Goal: Feedback & Contribution: Leave review/rating

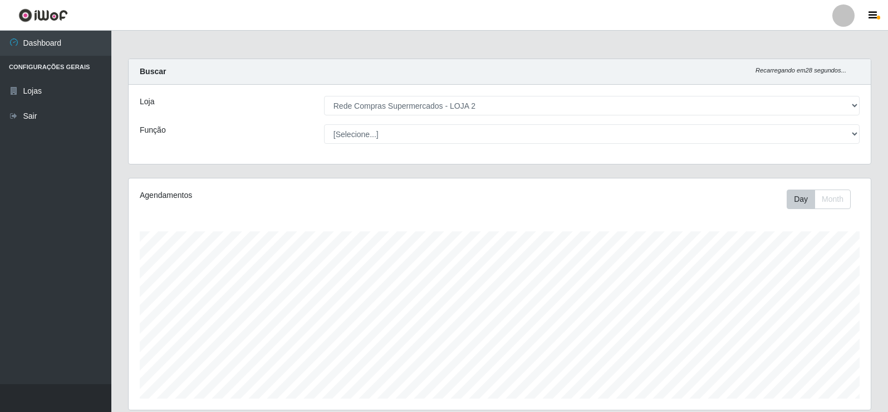
select select "161"
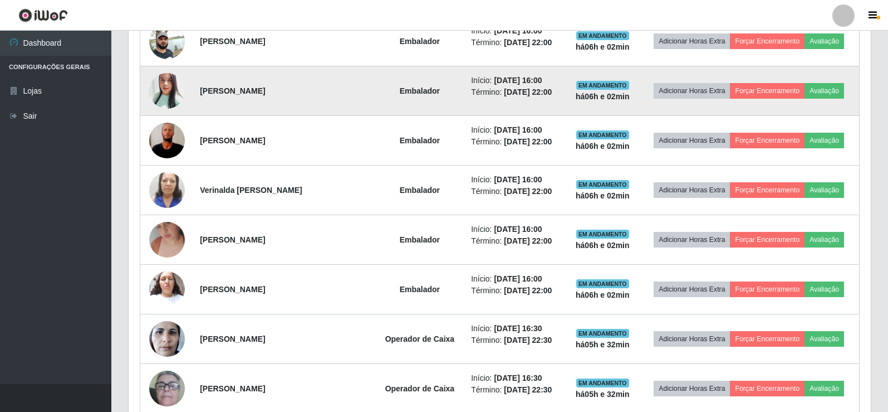
scroll to position [575, 0]
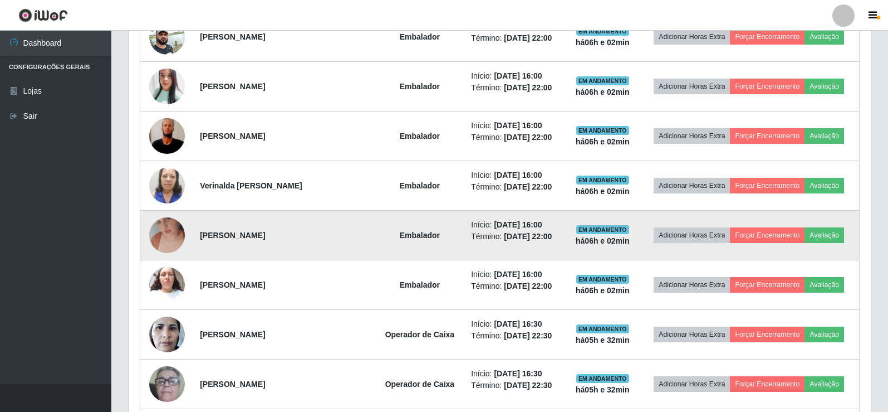
click at [163, 234] on img at bounding box center [167, 234] width 36 height 63
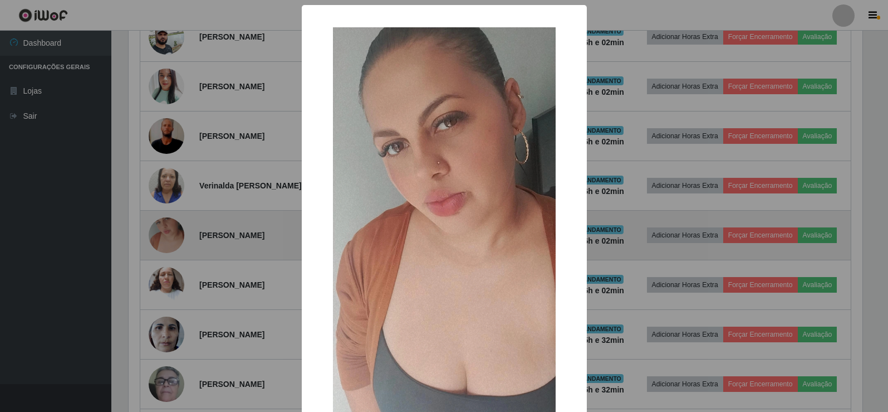
scroll to position [231, 737]
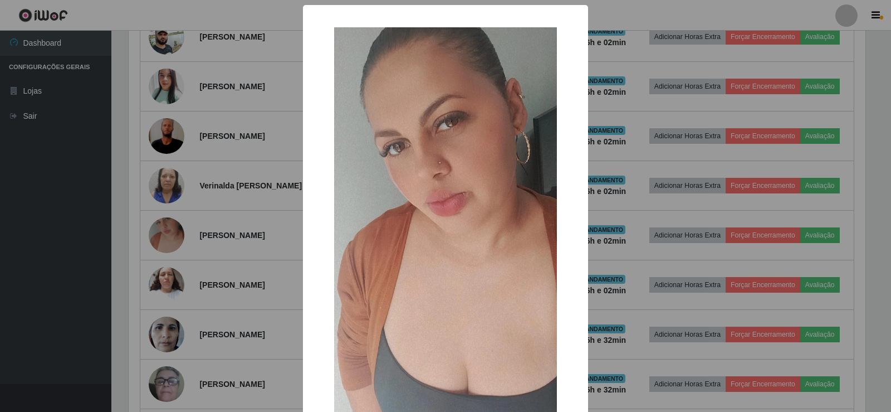
click at [188, 210] on div "× OK Cancel" at bounding box center [445, 206] width 891 height 412
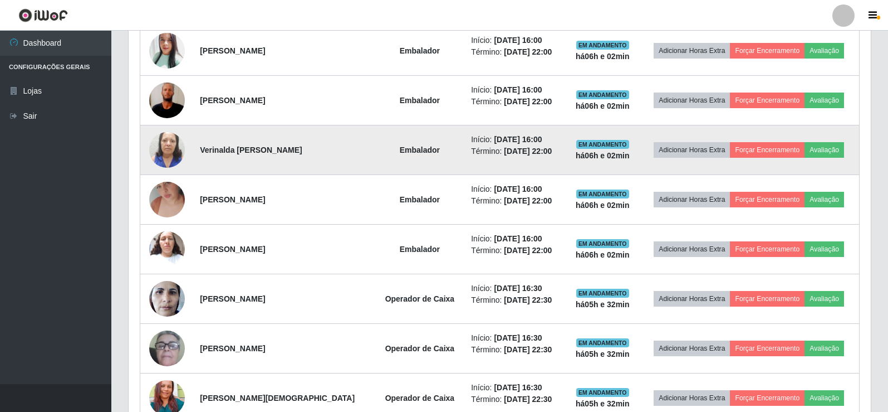
scroll to position [631, 0]
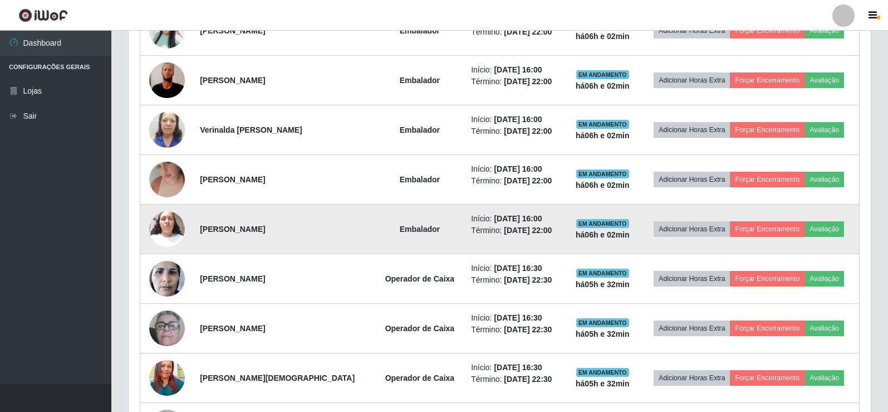
click at [169, 232] on img at bounding box center [167, 228] width 36 height 47
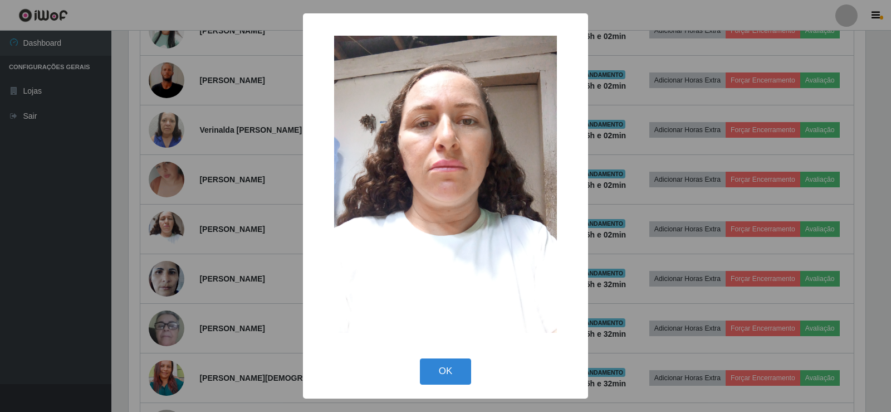
click at [188, 216] on div "× OK Cancel" at bounding box center [445, 206] width 891 height 412
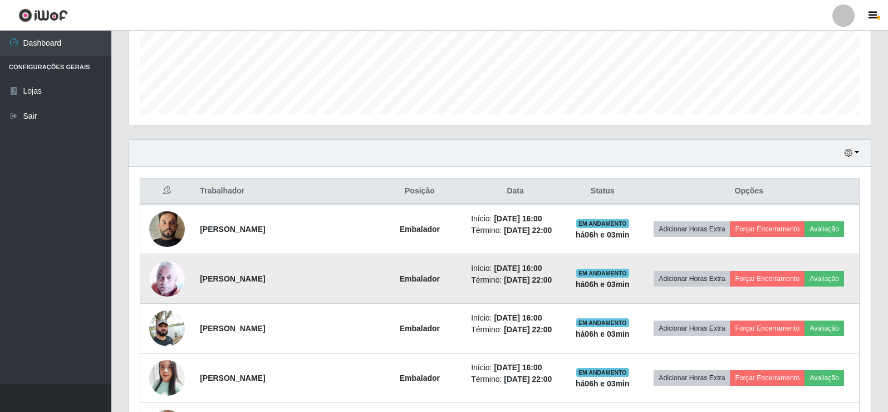
scroll to position [390, 0]
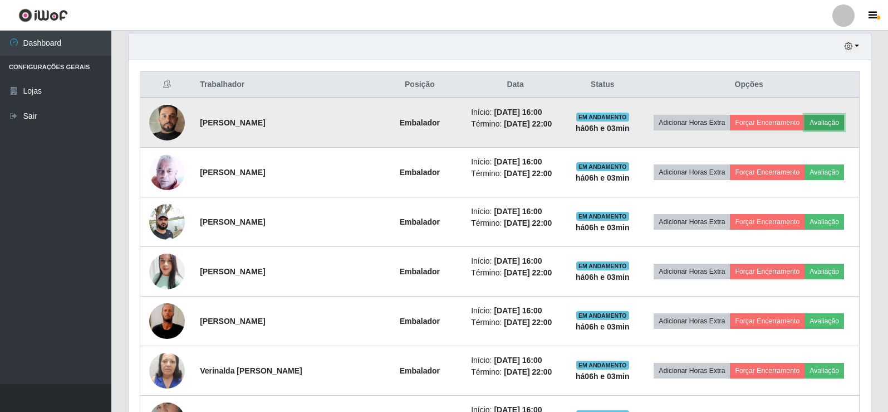
click at [828, 124] on button "Avaliação" at bounding box center [825, 123] width 40 height 16
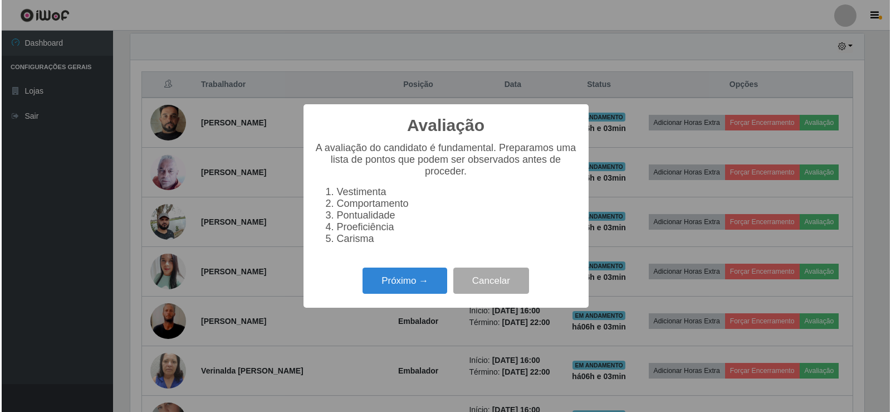
scroll to position [231, 737]
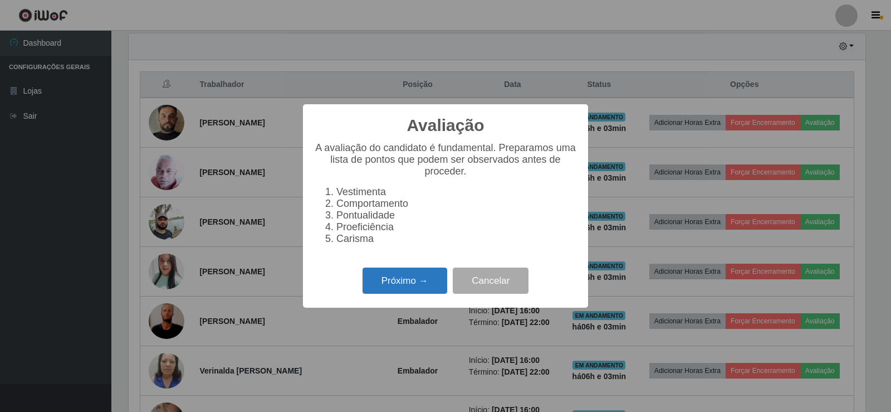
click at [427, 289] on button "Próximo →" at bounding box center [405, 280] width 85 height 26
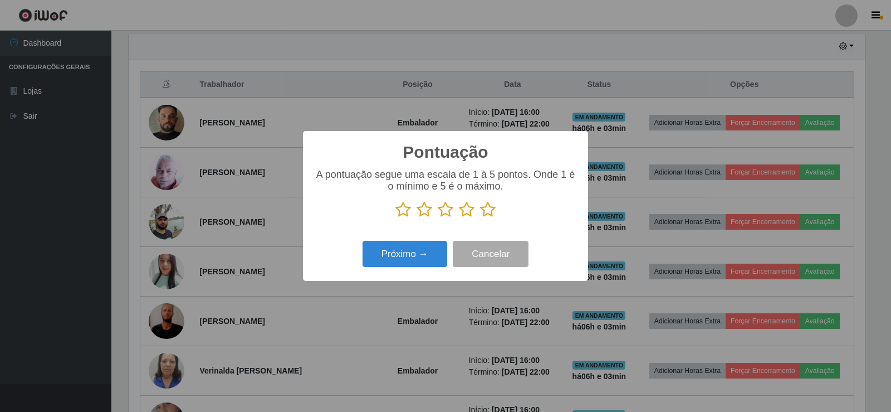
scroll to position [556783, 556277]
click at [491, 213] on icon at bounding box center [488, 209] width 16 height 17
click at [480, 218] on input "radio" at bounding box center [480, 218] width 0 height 0
drag, startPoint x: 449, startPoint y: 240, endPoint x: 430, endPoint y: 249, distance: 20.9
click at [430, 249] on div "Próximo → Cancelar" at bounding box center [445, 254] width 263 height 32
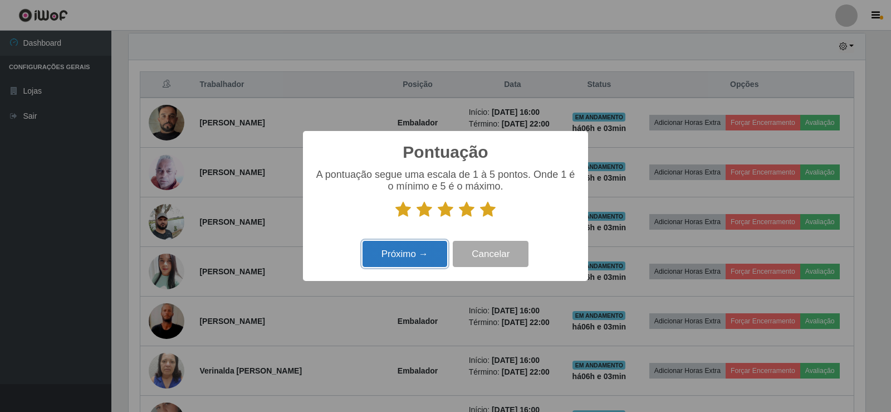
click at [430, 249] on button "Próximo →" at bounding box center [405, 254] width 85 height 26
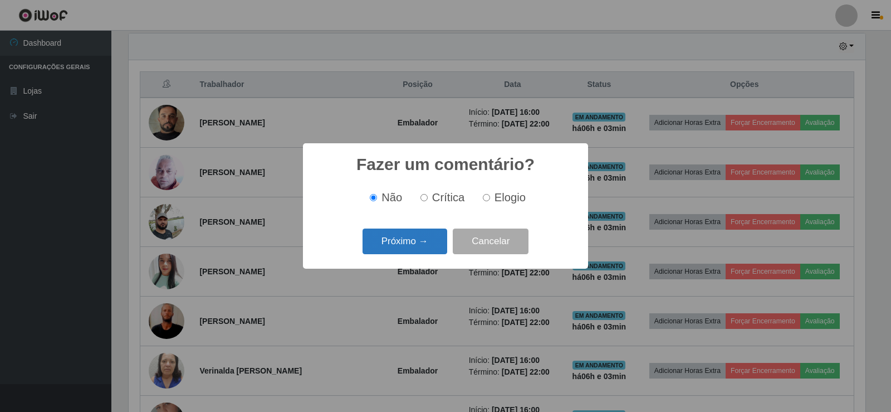
click at [433, 236] on button "Próximo →" at bounding box center [405, 241] width 85 height 26
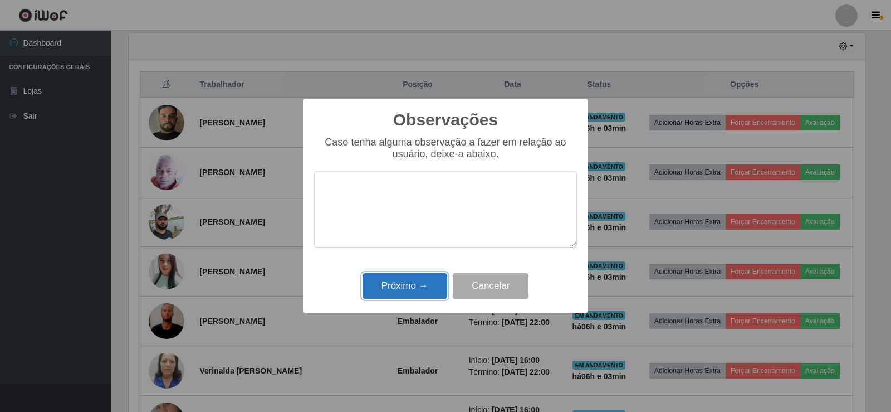
drag, startPoint x: 429, startPoint y: 275, endPoint x: 430, endPoint y: 281, distance: 6.7
click at [429, 277] on button "Próximo →" at bounding box center [405, 286] width 85 height 26
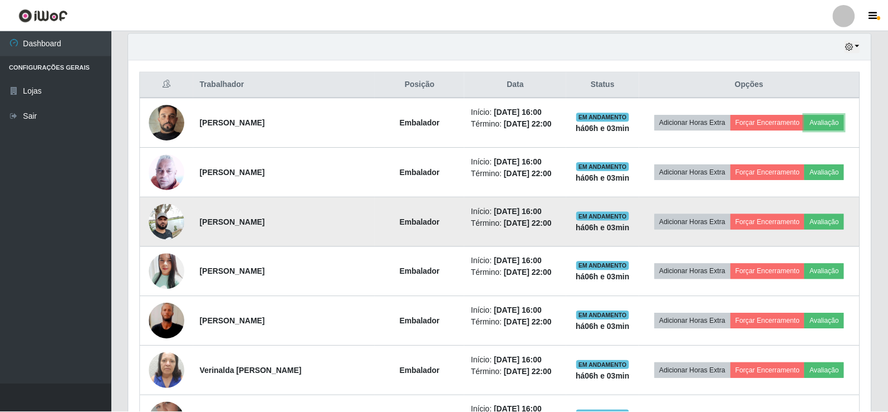
scroll to position [231, 742]
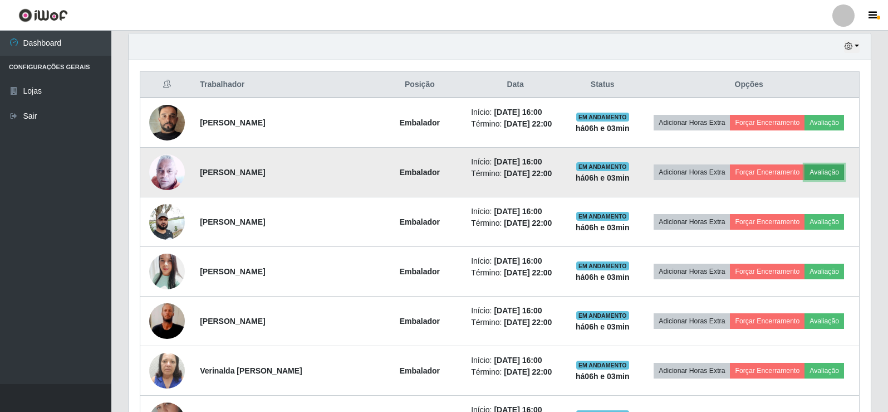
click at [818, 178] on button "Avaliação" at bounding box center [825, 172] width 40 height 16
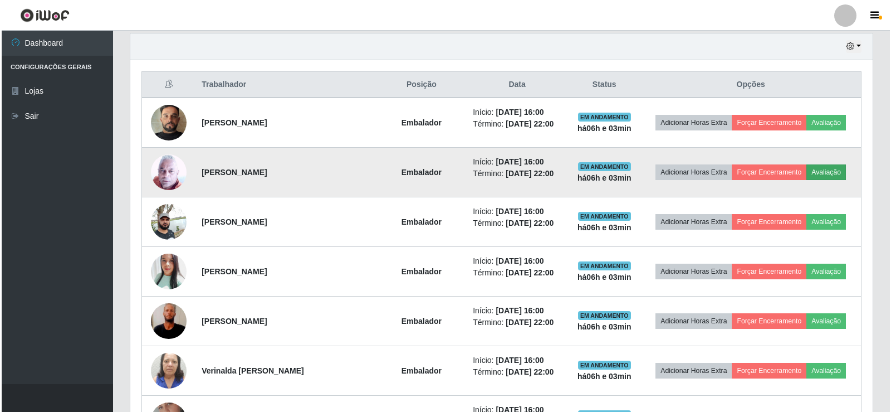
scroll to position [231, 737]
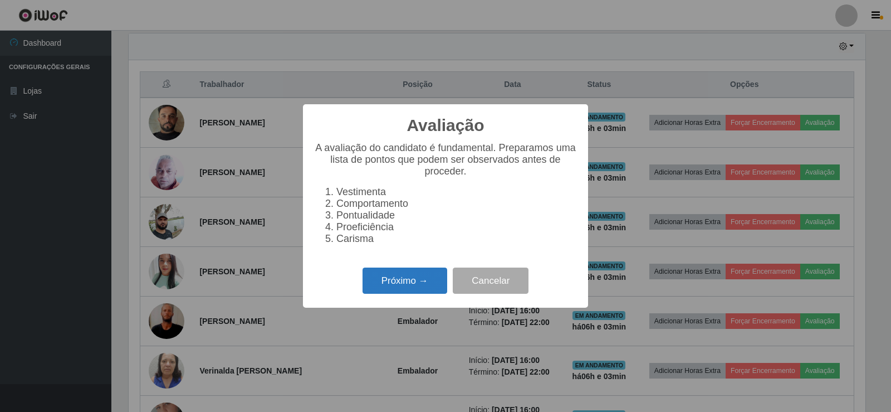
click at [410, 284] on button "Próximo →" at bounding box center [405, 280] width 85 height 26
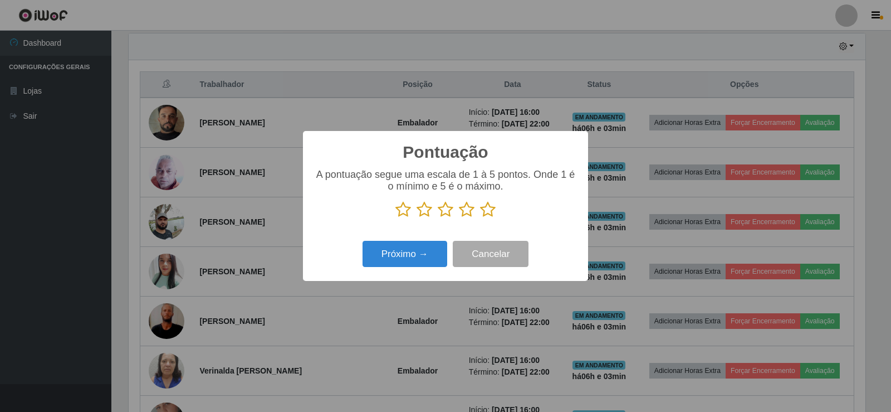
click at [490, 213] on icon at bounding box center [488, 209] width 16 height 17
click at [480, 218] on input "radio" at bounding box center [480, 218] width 0 height 0
click at [421, 251] on button "Próximo →" at bounding box center [405, 254] width 85 height 26
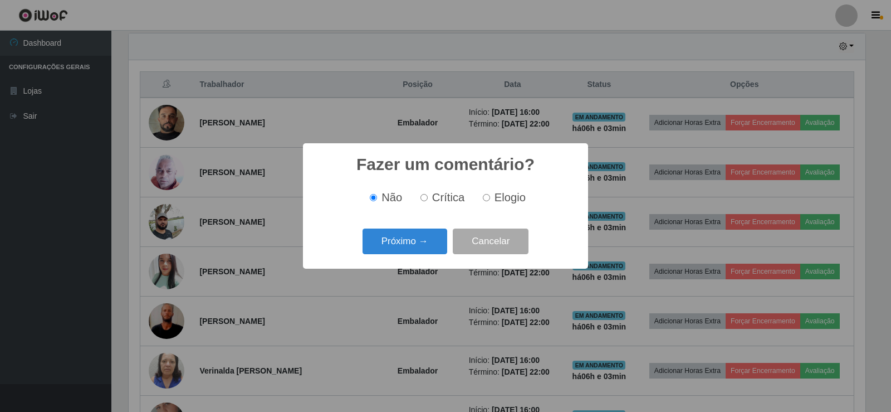
click at [421, 246] on button "Próximo →" at bounding box center [405, 241] width 85 height 26
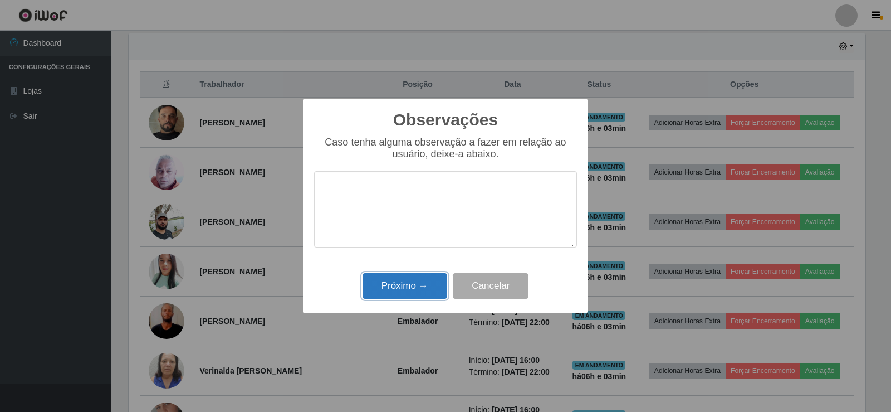
click at [423, 286] on button "Próximo →" at bounding box center [405, 286] width 85 height 26
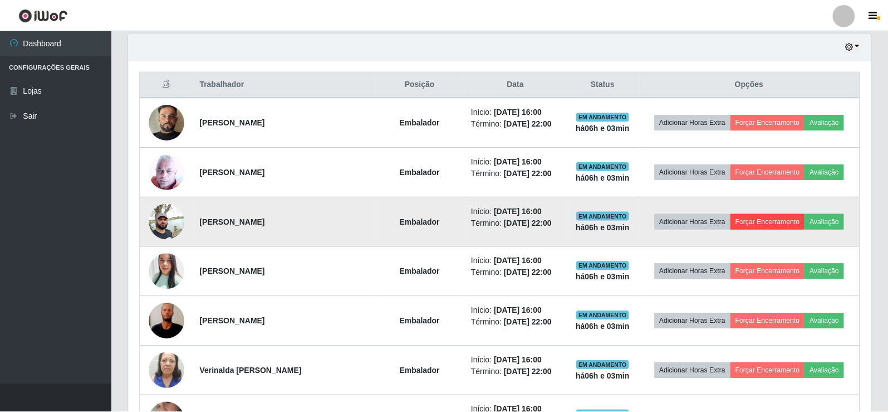
scroll to position [231, 742]
click at [819, 213] on td "Adicionar Horas Extra Forçar Encerramento Avaliação" at bounding box center [749, 222] width 221 height 50
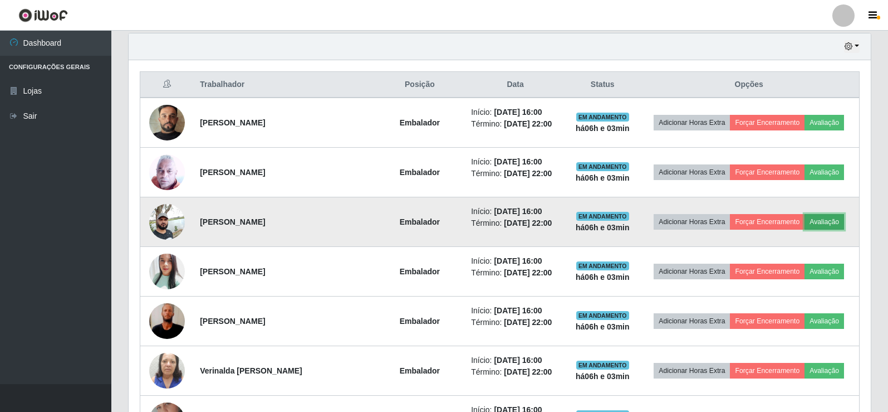
click at [817, 217] on button "Avaliação" at bounding box center [825, 222] width 40 height 16
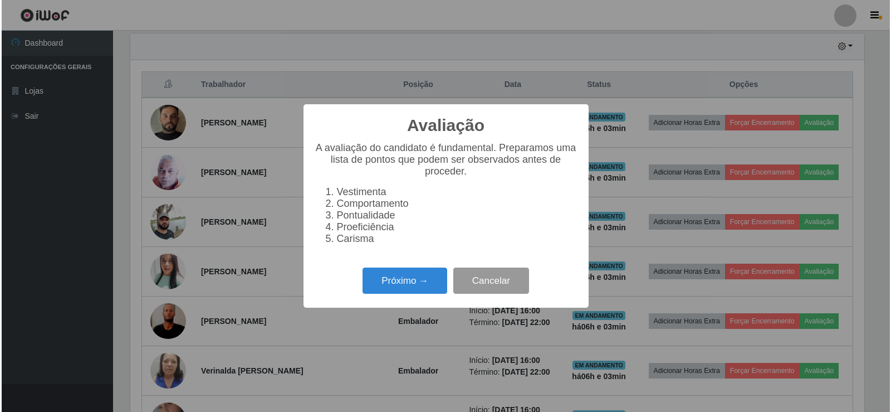
scroll to position [231, 737]
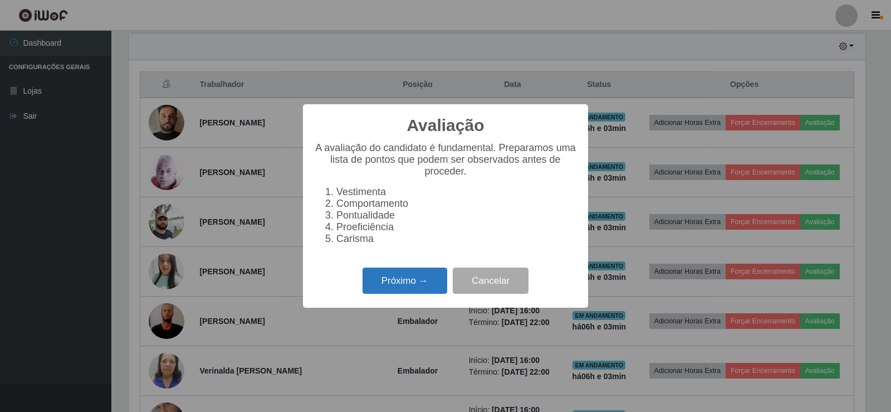
click at [404, 283] on button "Próximo →" at bounding box center [405, 280] width 85 height 26
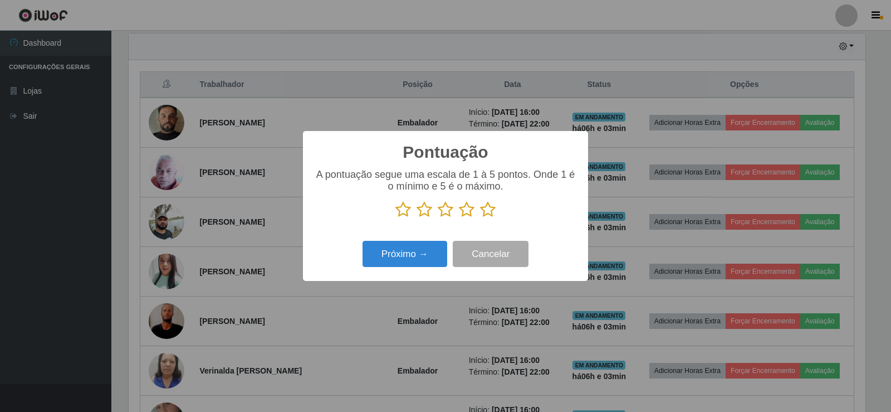
scroll to position [556783, 556277]
click at [490, 219] on div "A pontuação segue uma escala de 1 à 5 pontos. Onde 1 é o mínimo e 5 é o máximo." at bounding box center [445, 198] width 263 height 58
click at [483, 214] on icon at bounding box center [488, 209] width 16 height 17
click at [480, 218] on input "radio" at bounding box center [480, 218] width 0 height 0
click at [424, 257] on button "Próximo →" at bounding box center [405, 254] width 85 height 26
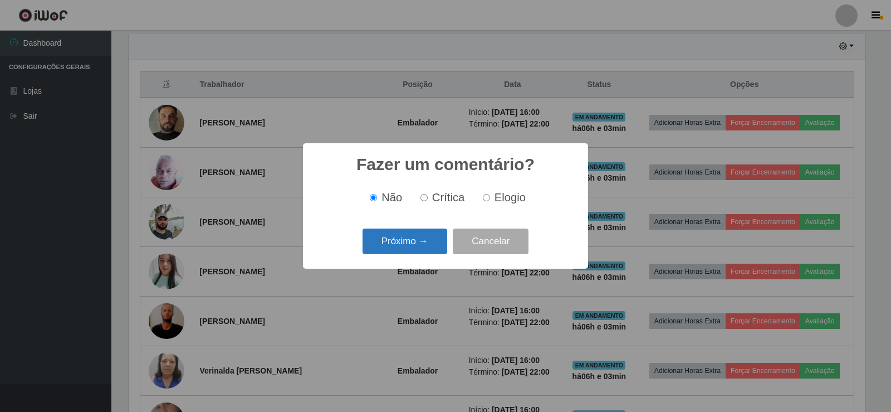
click at [426, 246] on button "Próximo →" at bounding box center [405, 241] width 85 height 26
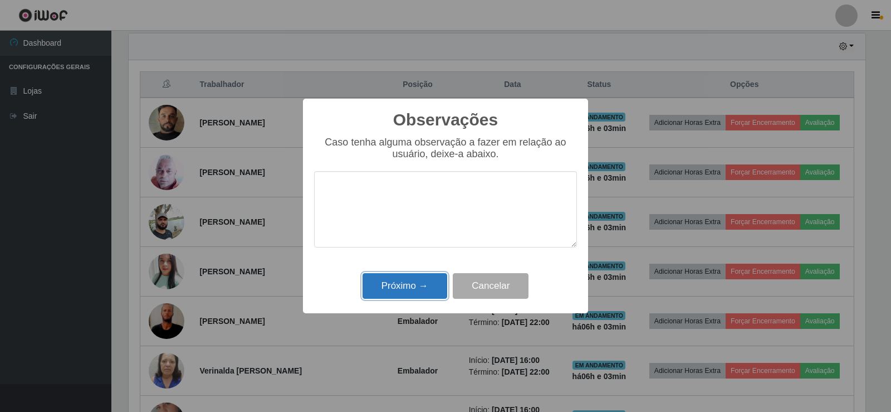
click at [431, 279] on button "Próximo →" at bounding box center [405, 286] width 85 height 26
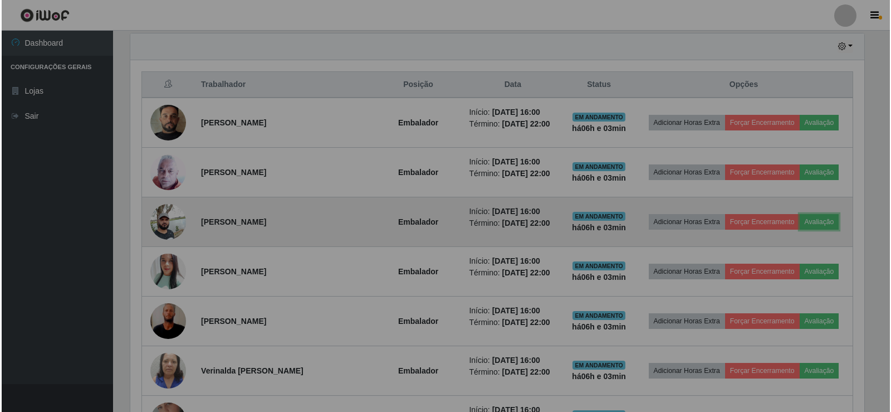
scroll to position [231, 742]
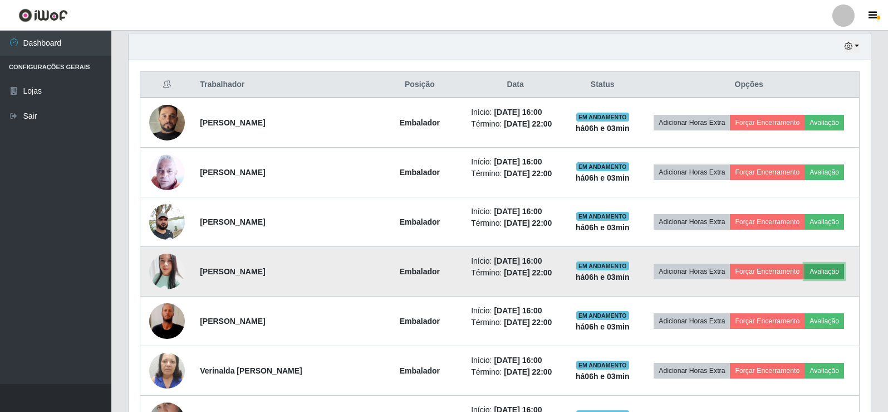
click at [817, 275] on button "Avaliação" at bounding box center [825, 271] width 40 height 16
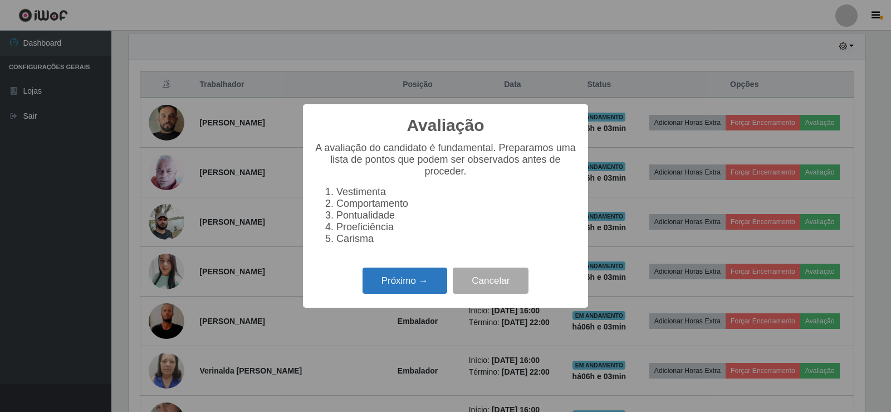
click at [433, 279] on button "Próximo →" at bounding box center [405, 280] width 85 height 26
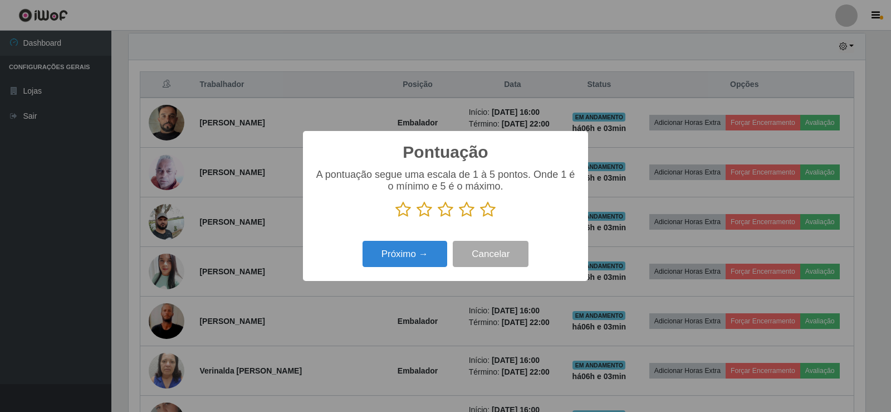
scroll to position [556783, 556277]
click at [491, 211] on icon at bounding box center [488, 209] width 16 height 17
click at [480, 218] on input "radio" at bounding box center [480, 218] width 0 height 0
click at [438, 246] on button "Próximo →" at bounding box center [405, 254] width 85 height 26
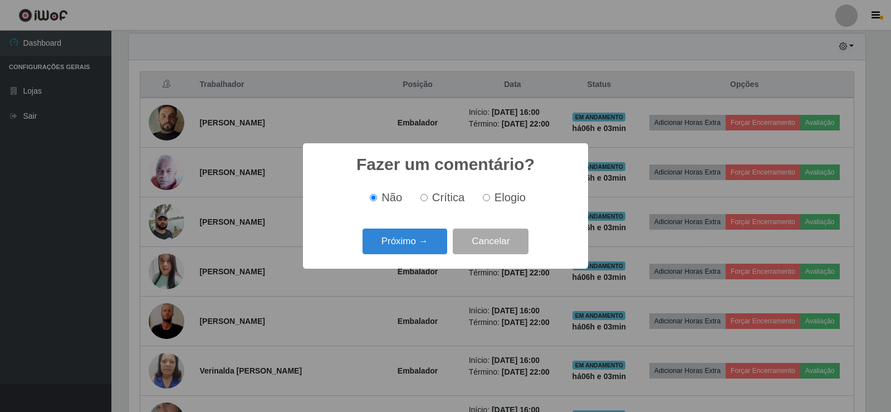
click at [437, 246] on button "Próximo →" at bounding box center [405, 241] width 85 height 26
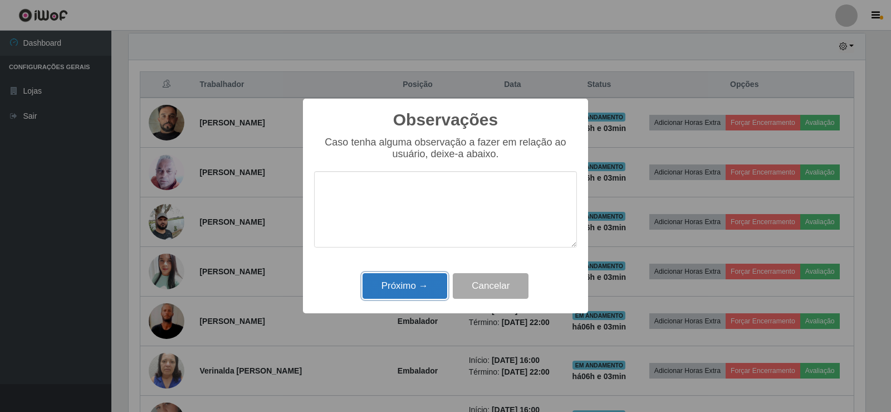
click at [432, 284] on button "Próximo →" at bounding box center [405, 286] width 85 height 26
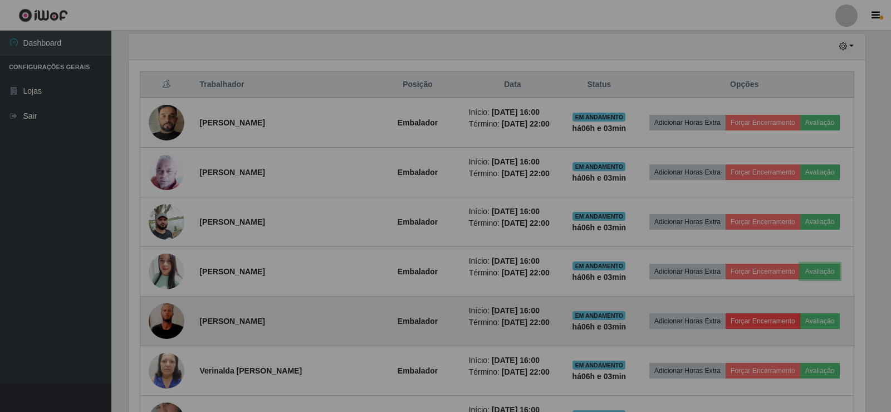
scroll to position [231, 742]
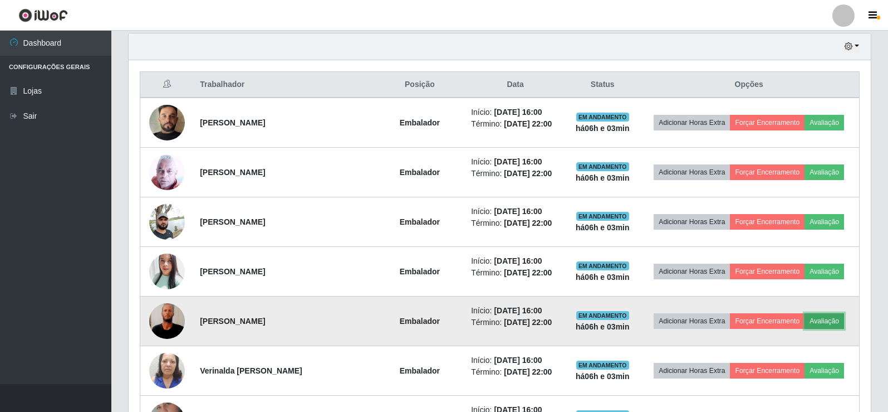
click at [823, 328] on button "Avaliação" at bounding box center [825, 321] width 40 height 16
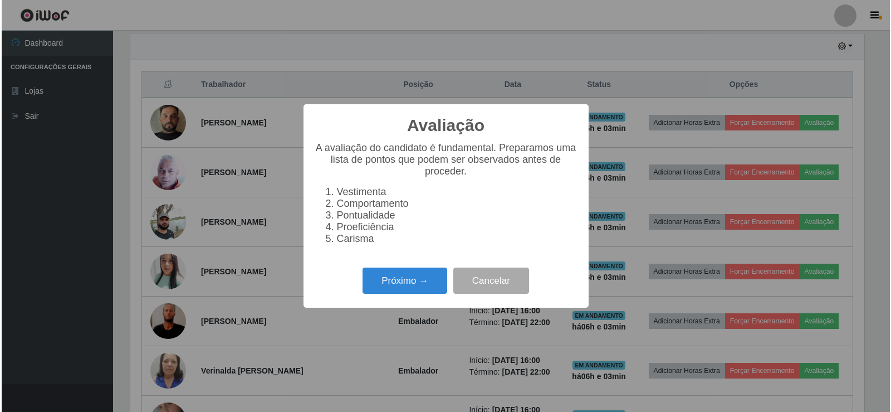
scroll to position [231, 737]
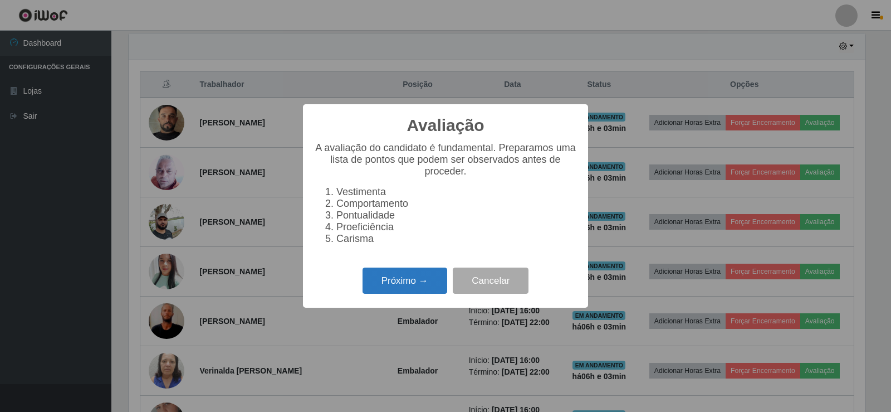
click at [389, 284] on button "Próximo →" at bounding box center [405, 280] width 85 height 26
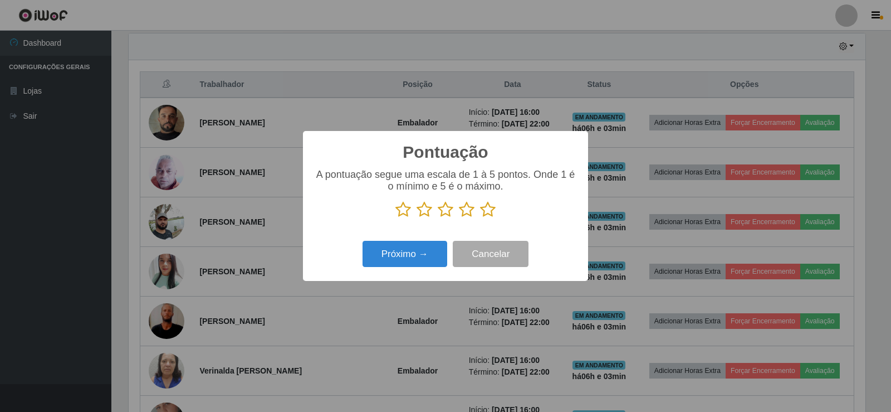
click at [484, 209] on icon at bounding box center [488, 209] width 16 height 17
click at [480, 218] on input "radio" at bounding box center [480, 218] width 0 height 0
click at [418, 248] on button "Próximo →" at bounding box center [405, 254] width 85 height 26
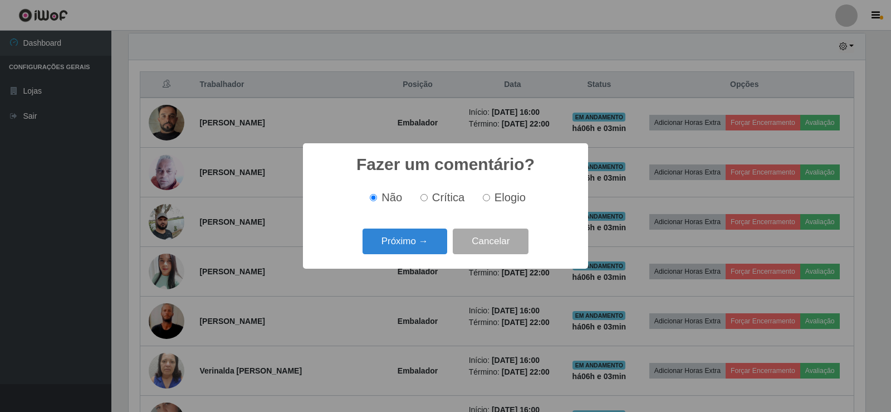
click at [418, 248] on button "Próximo →" at bounding box center [405, 241] width 85 height 26
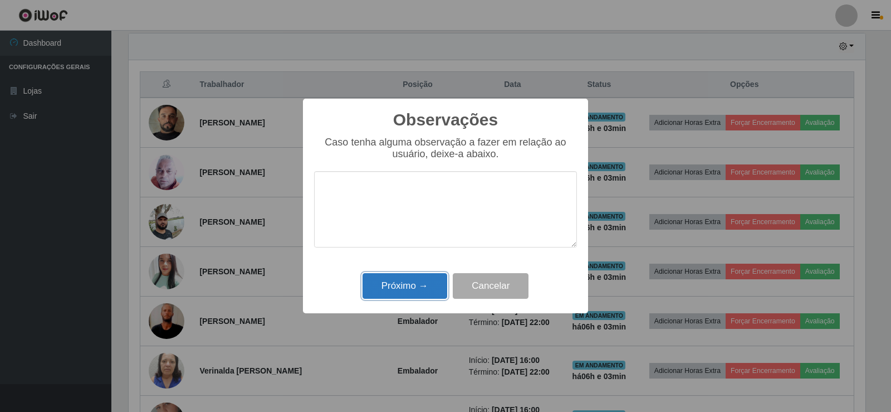
drag, startPoint x: 419, startPoint y: 290, endPoint x: 603, endPoint y: 296, distance: 183.4
click at [420, 290] on button "Próximo →" at bounding box center [405, 286] width 85 height 26
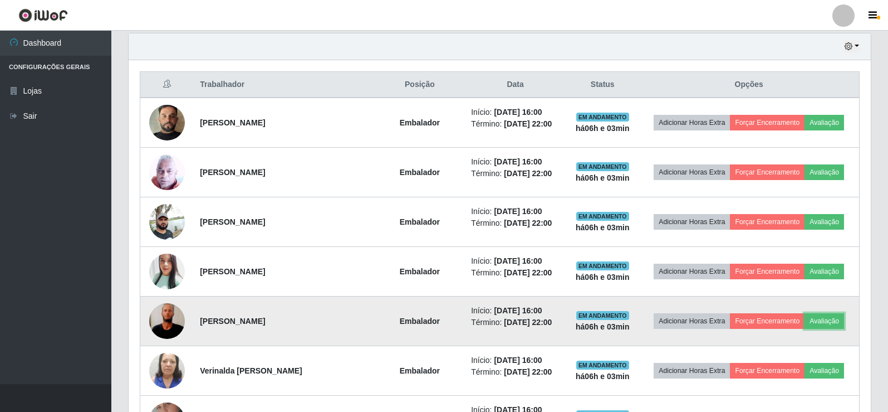
scroll to position [231, 742]
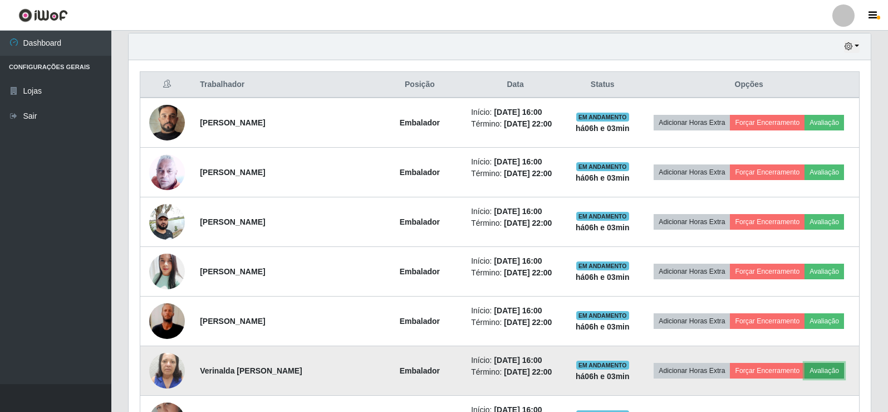
click at [824, 373] on button "Avaliação" at bounding box center [825, 371] width 40 height 16
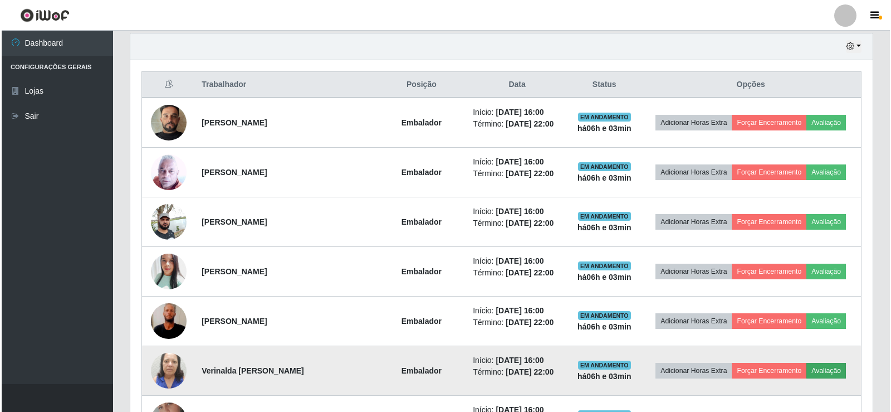
scroll to position [231, 737]
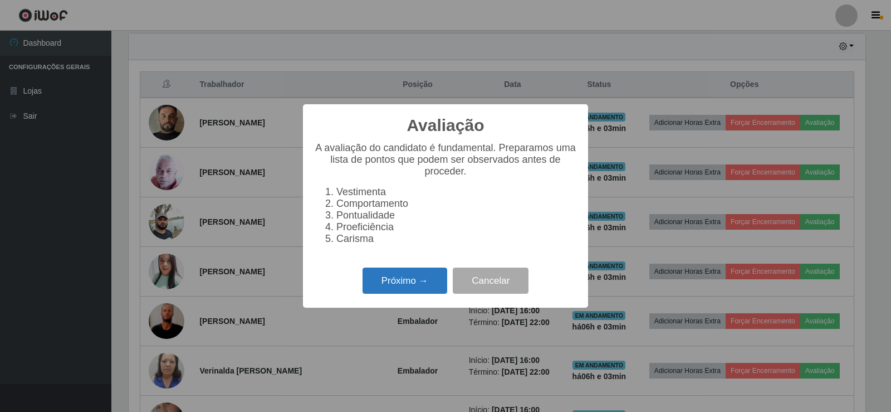
click at [403, 280] on button "Próximo →" at bounding box center [405, 280] width 85 height 26
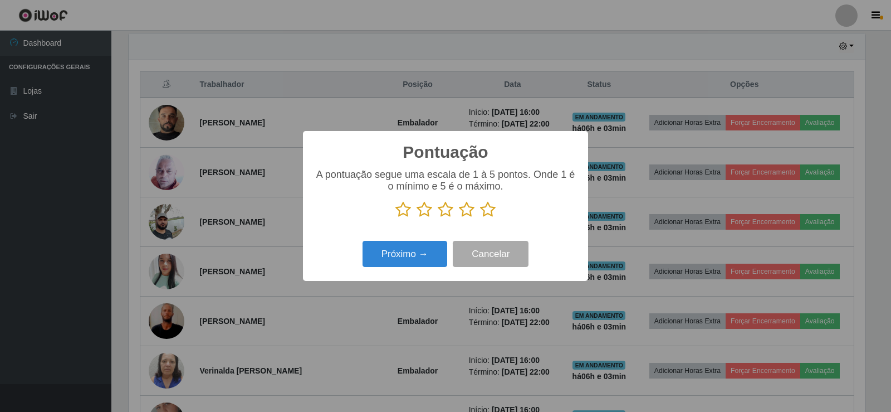
drag, startPoint x: 489, startPoint y: 208, endPoint x: 468, endPoint y: 214, distance: 21.7
click at [487, 209] on icon at bounding box center [488, 209] width 16 height 17
click at [480, 218] on input "radio" at bounding box center [480, 218] width 0 height 0
click at [416, 245] on button "Próximo →" at bounding box center [405, 254] width 85 height 26
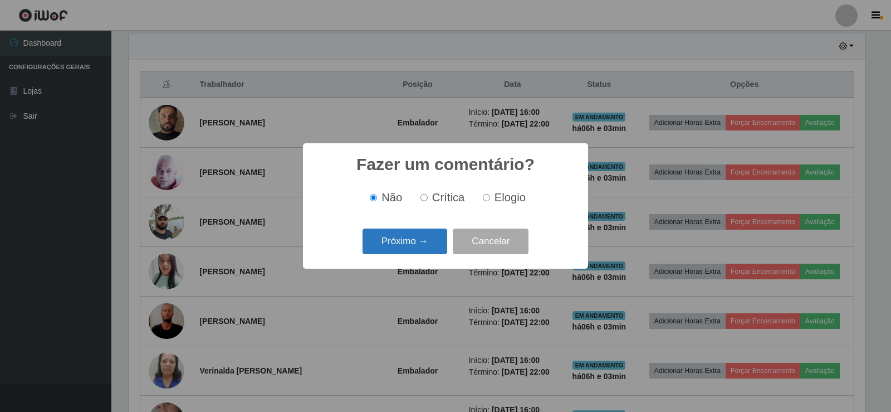
click at [414, 248] on button "Próximo →" at bounding box center [405, 241] width 85 height 26
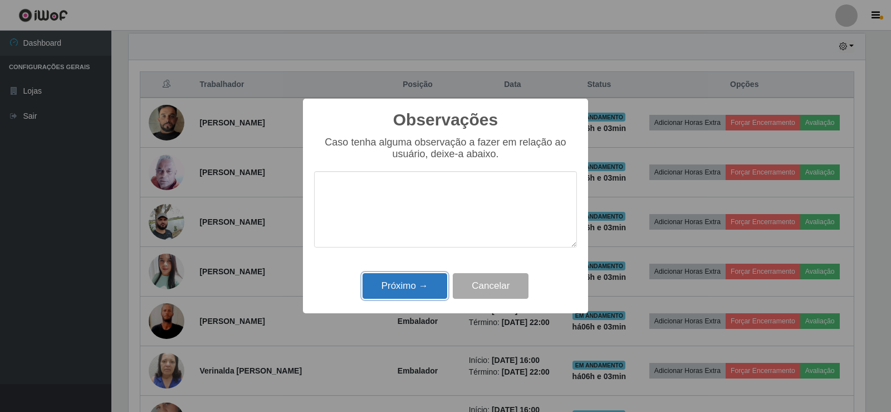
click at [414, 272] on div "Próximo → Cancelar" at bounding box center [445, 286] width 263 height 32
click at [415, 280] on button "Próximo →" at bounding box center [405, 286] width 85 height 26
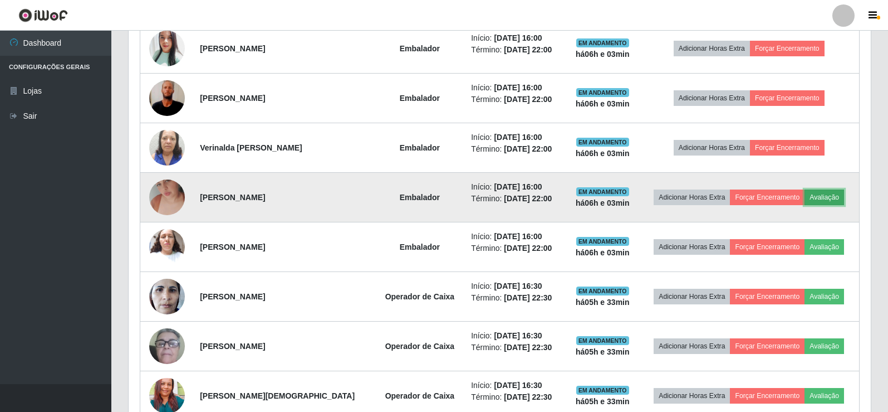
click at [818, 194] on button "Avaliação" at bounding box center [825, 197] width 40 height 16
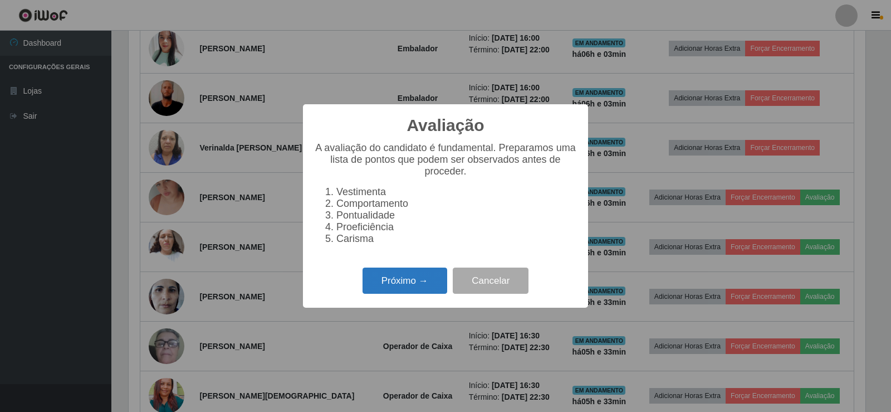
click at [407, 281] on button "Próximo →" at bounding box center [405, 280] width 85 height 26
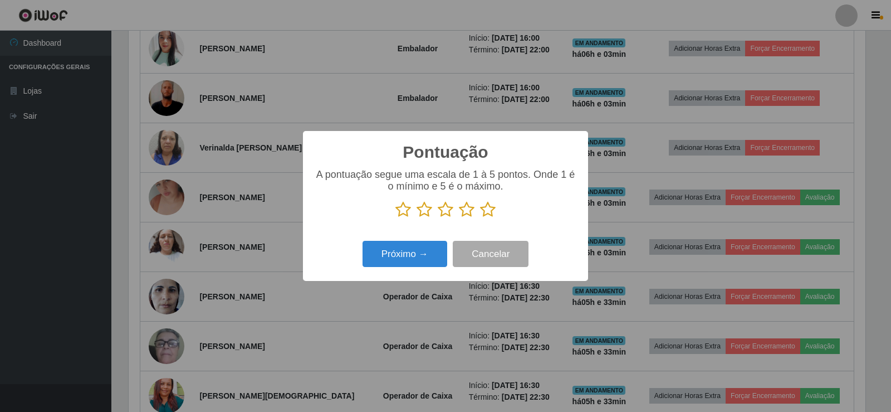
click at [494, 214] on icon at bounding box center [488, 209] width 16 height 17
click at [480, 218] on input "radio" at bounding box center [480, 218] width 0 height 0
click at [420, 248] on button "Próximo →" at bounding box center [405, 254] width 85 height 26
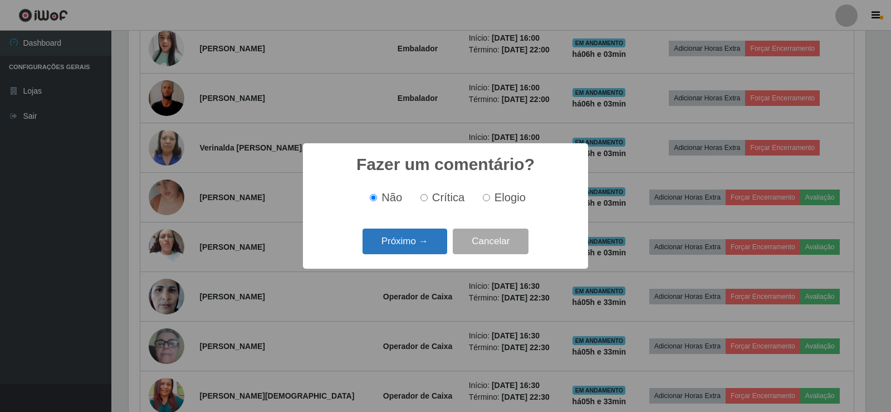
click at [418, 246] on button "Próximo →" at bounding box center [405, 241] width 85 height 26
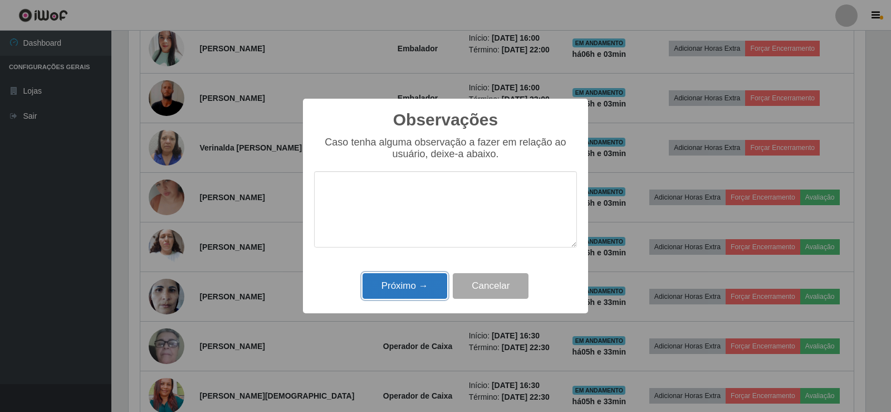
click at [419, 284] on button "Próximo →" at bounding box center [405, 286] width 85 height 26
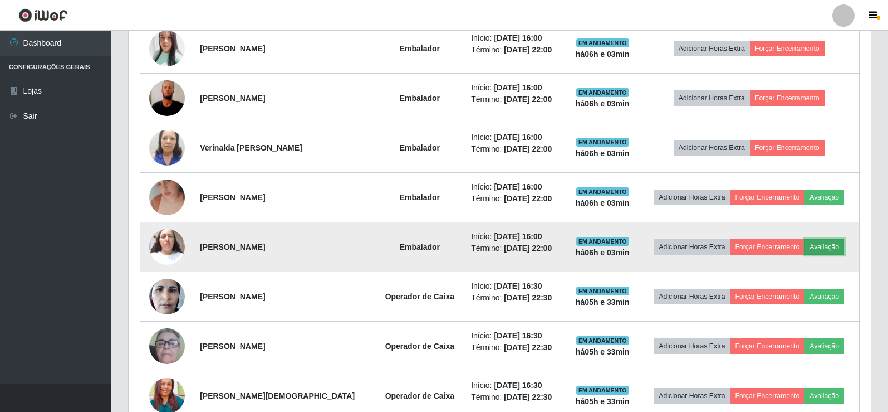
click at [822, 247] on button "Avaliação" at bounding box center [825, 247] width 40 height 16
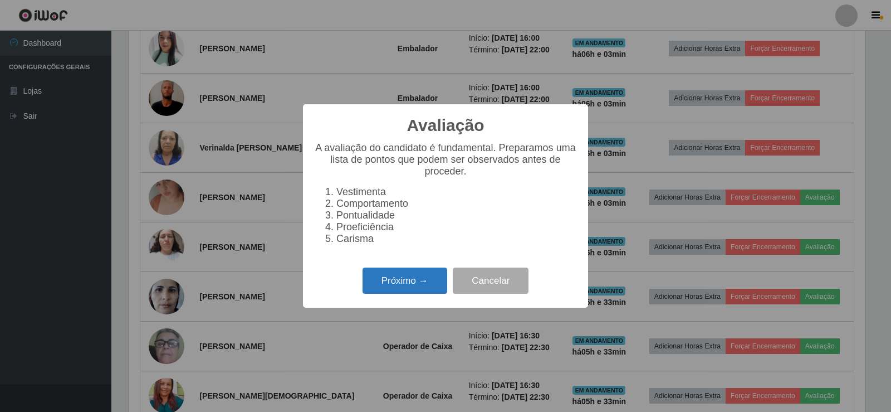
click at [405, 283] on button "Próximo →" at bounding box center [405, 280] width 85 height 26
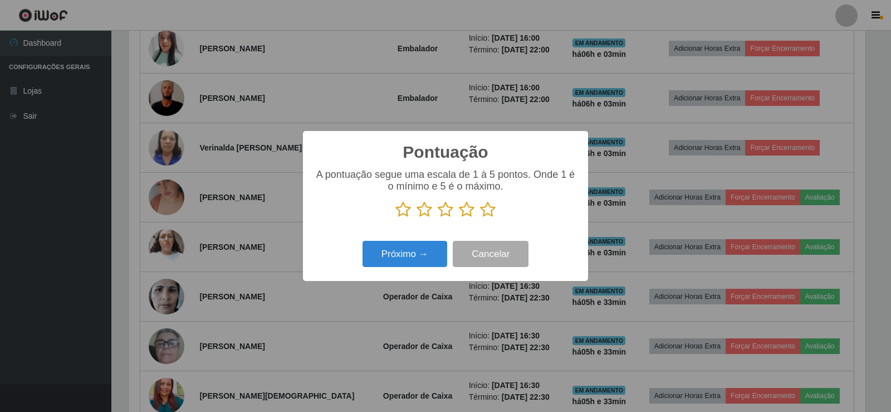
click at [487, 211] on icon at bounding box center [488, 209] width 16 height 17
click at [480, 218] on input "radio" at bounding box center [480, 218] width 0 height 0
click at [424, 252] on button "Próximo →" at bounding box center [405, 254] width 85 height 26
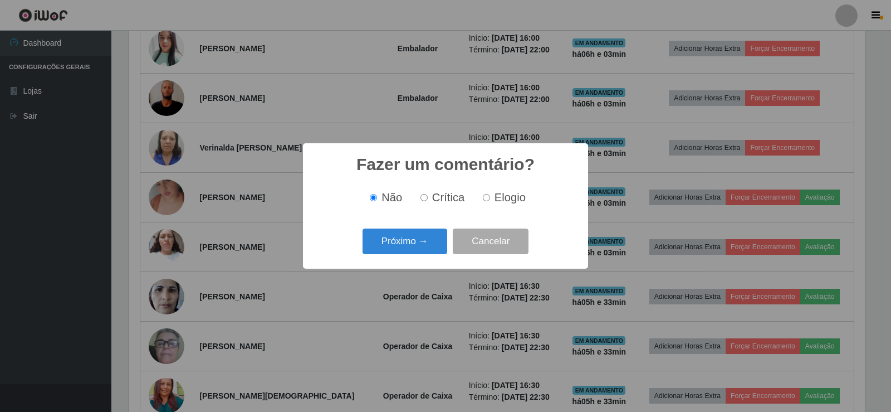
click at [424, 245] on button "Próximo →" at bounding box center [405, 241] width 85 height 26
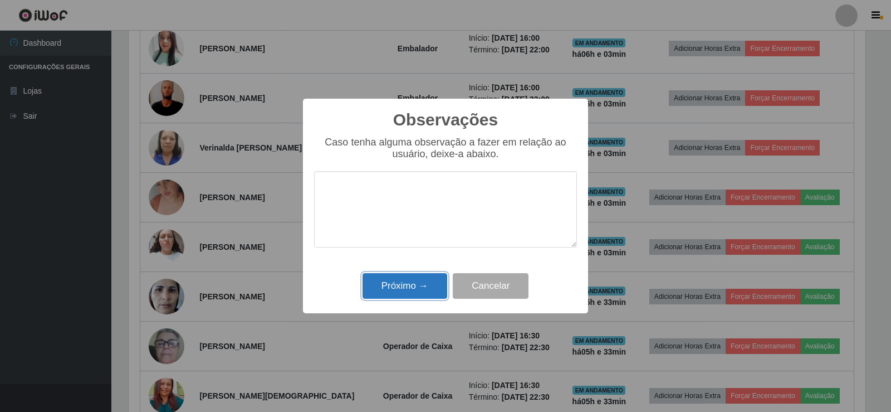
click at [429, 283] on button "Próximo →" at bounding box center [405, 286] width 85 height 26
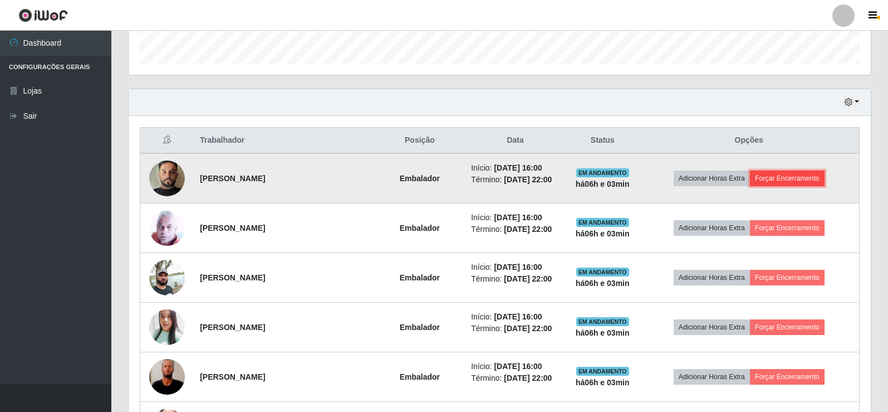
click at [764, 176] on button "Forçar Encerramento" at bounding box center [787, 178] width 75 height 16
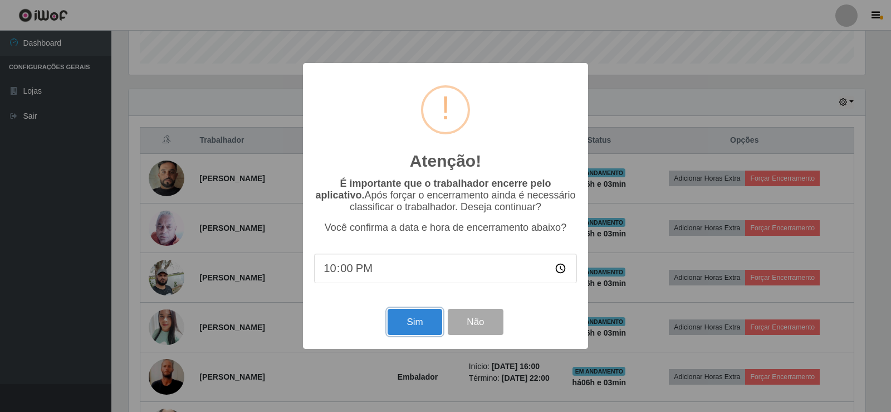
drag, startPoint x: 419, startPoint y: 324, endPoint x: 418, endPoint y: 313, distance: 11.3
click at [420, 324] on button "Sim" at bounding box center [415, 322] width 54 height 26
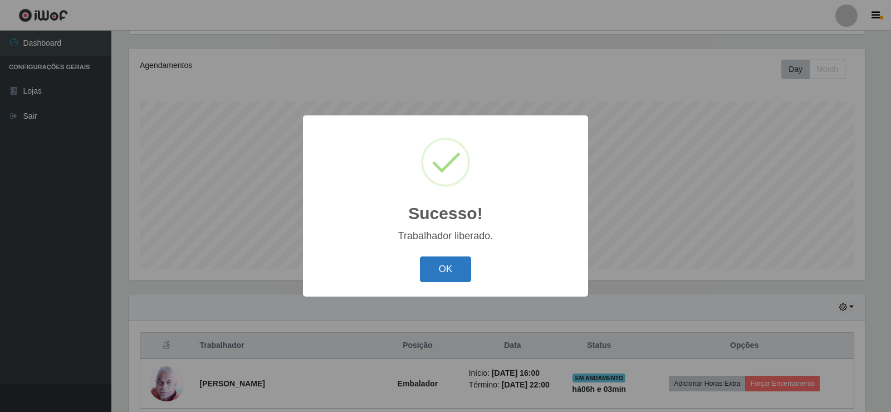
click at [449, 260] on button "OK" at bounding box center [446, 269] width 52 height 26
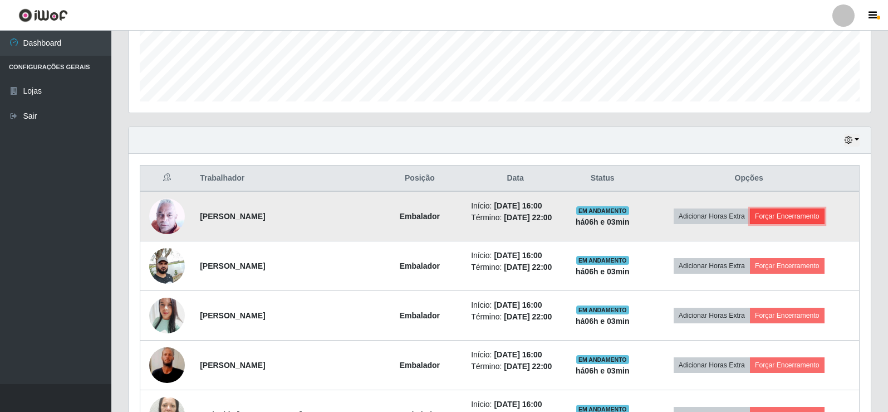
click at [785, 219] on button "Forçar Encerramento" at bounding box center [787, 216] width 75 height 16
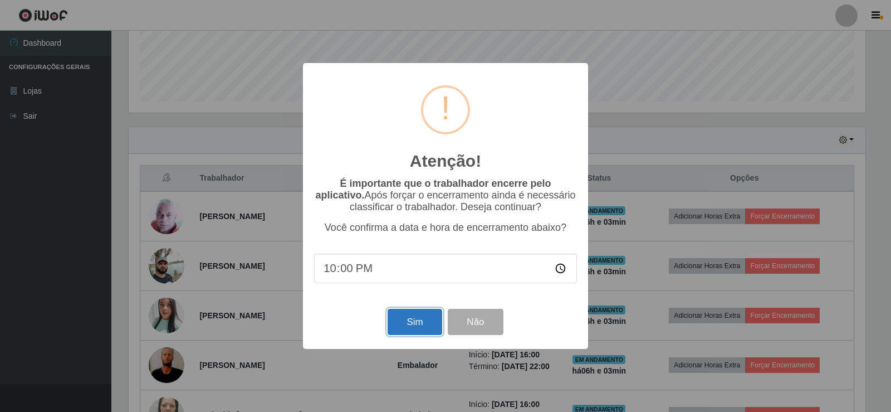
click at [417, 312] on button "Sim" at bounding box center [415, 322] width 54 height 26
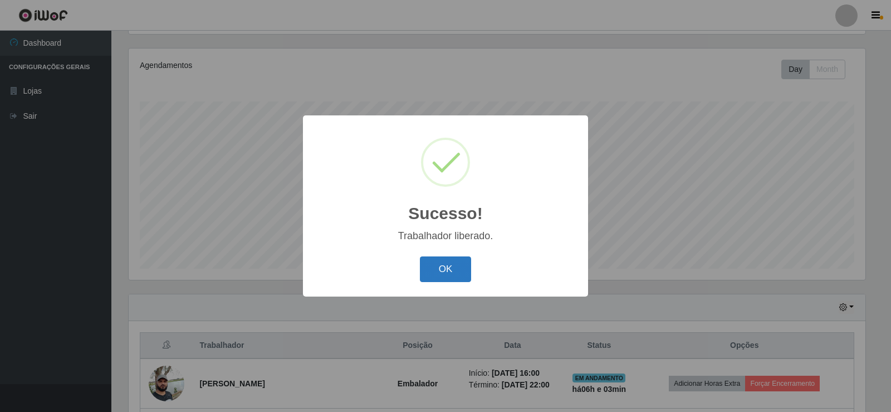
click at [451, 265] on button "OK" at bounding box center [446, 269] width 52 height 26
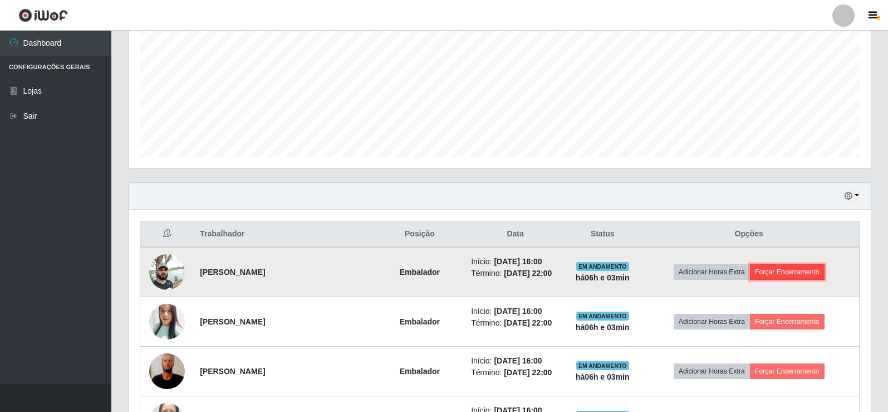
click at [788, 273] on button "Forçar Encerramento" at bounding box center [787, 272] width 75 height 16
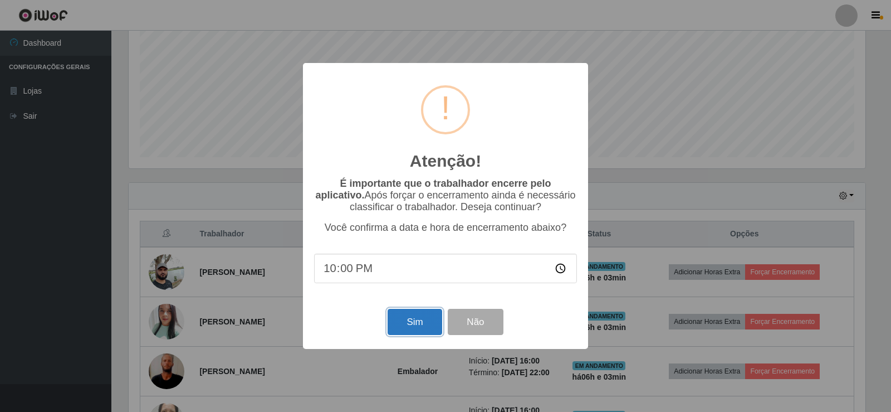
click at [416, 315] on button "Sim" at bounding box center [415, 322] width 54 height 26
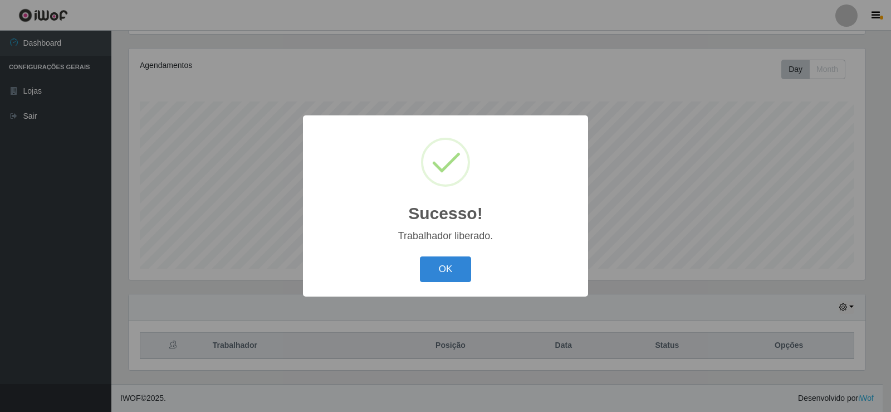
drag, startPoint x: 460, startPoint y: 275, endPoint x: 546, endPoint y: 256, distance: 89.1
click at [462, 275] on button "OK" at bounding box center [446, 269] width 52 height 26
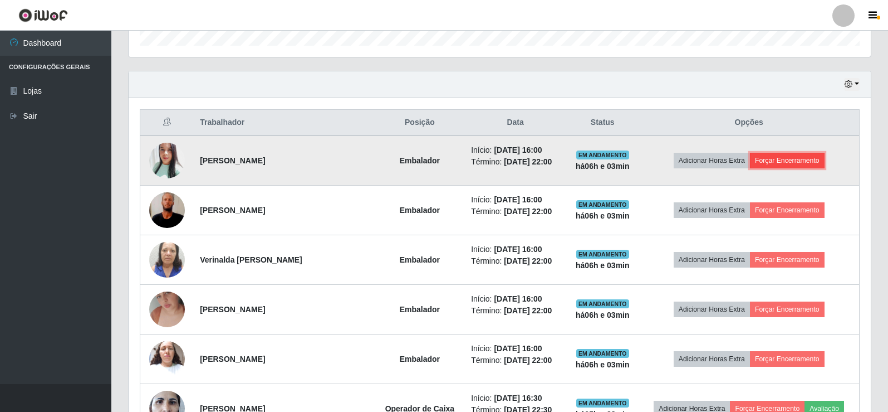
click at [793, 162] on button "Forçar Encerramento" at bounding box center [787, 161] width 75 height 16
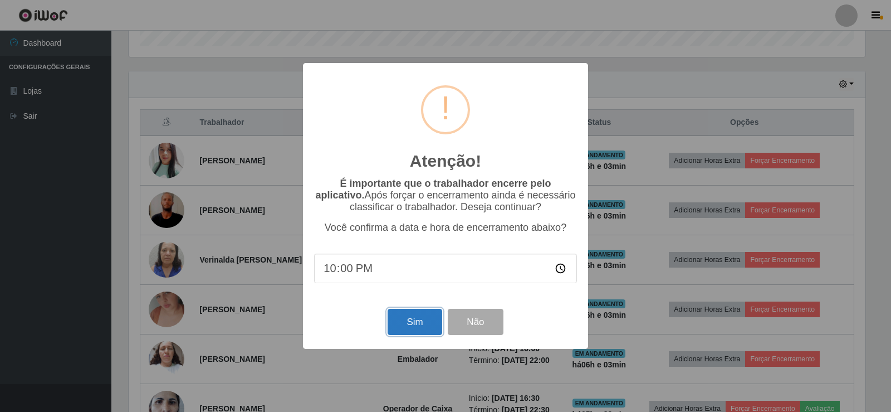
click at [418, 317] on button "Sim" at bounding box center [415, 322] width 54 height 26
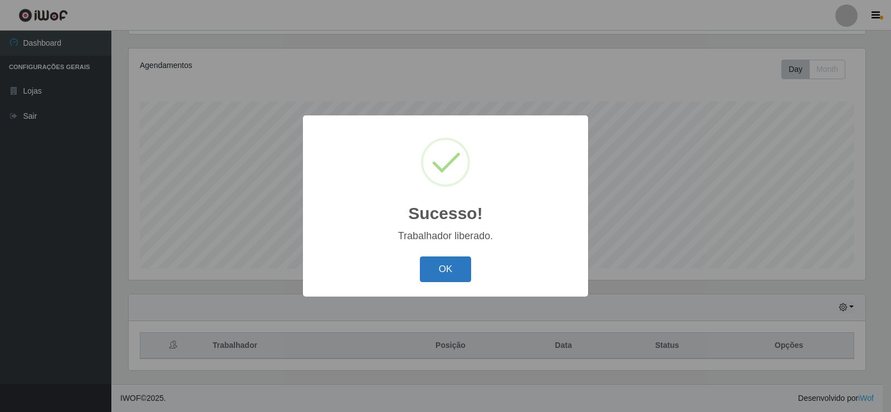
click at [454, 269] on button "OK" at bounding box center [446, 269] width 52 height 26
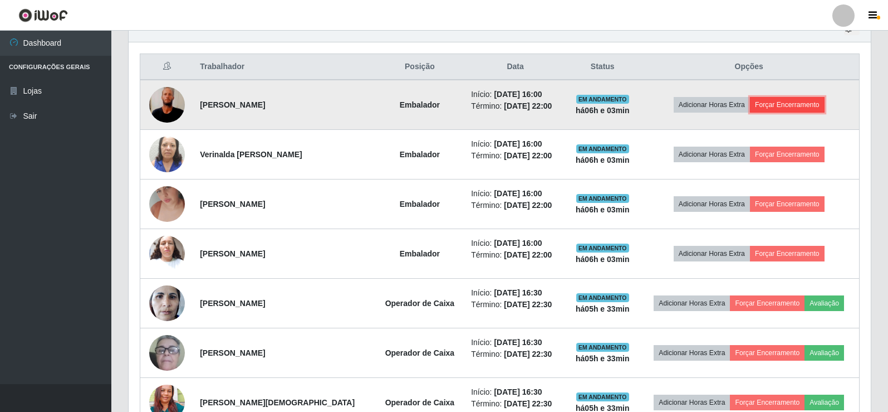
click at [767, 106] on button "Forçar Encerramento" at bounding box center [787, 105] width 75 height 16
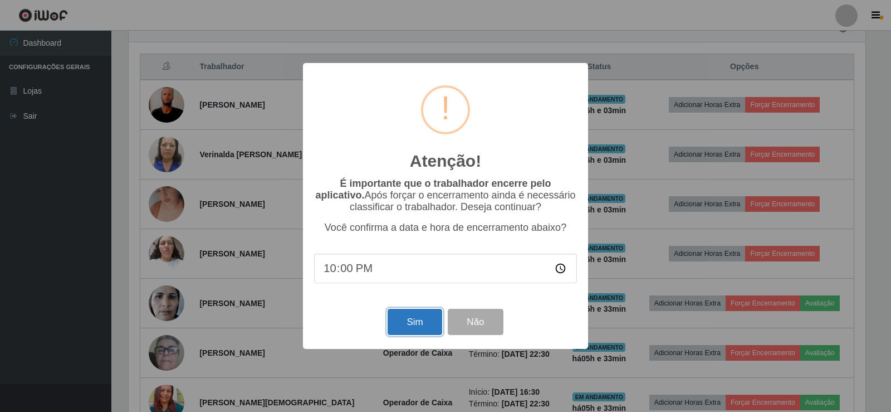
click at [400, 323] on button "Sim" at bounding box center [415, 322] width 54 height 26
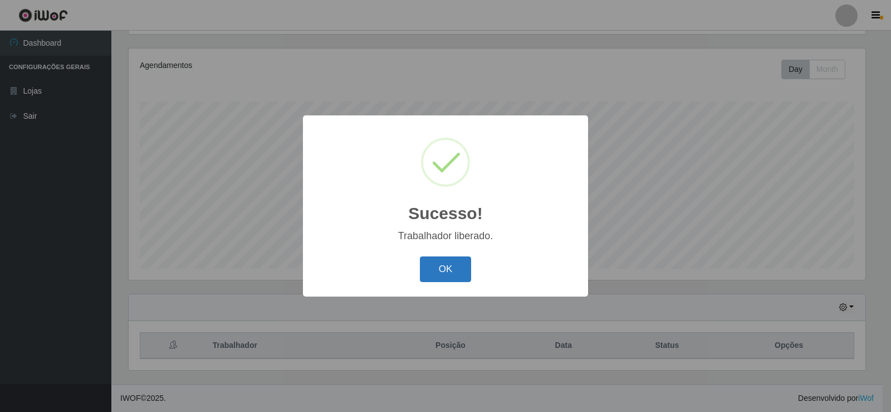
click at [443, 271] on button "OK" at bounding box center [446, 269] width 52 height 26
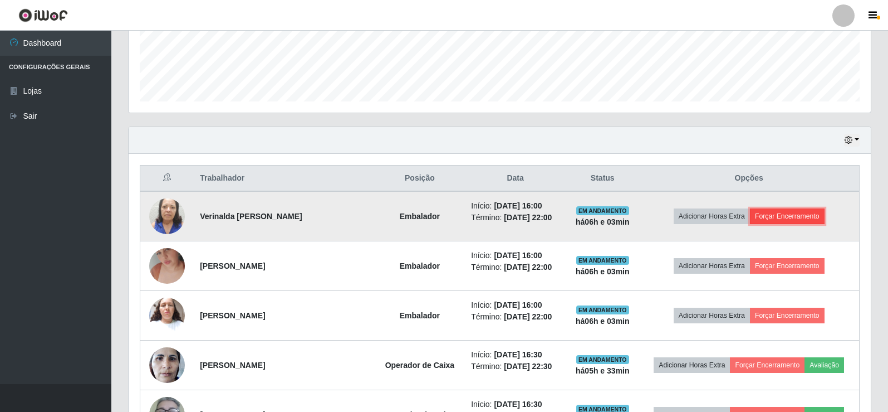
click at [780, 209] on button "Forçar Encerramento" at bounding box center [787, 216] width 75 height 16
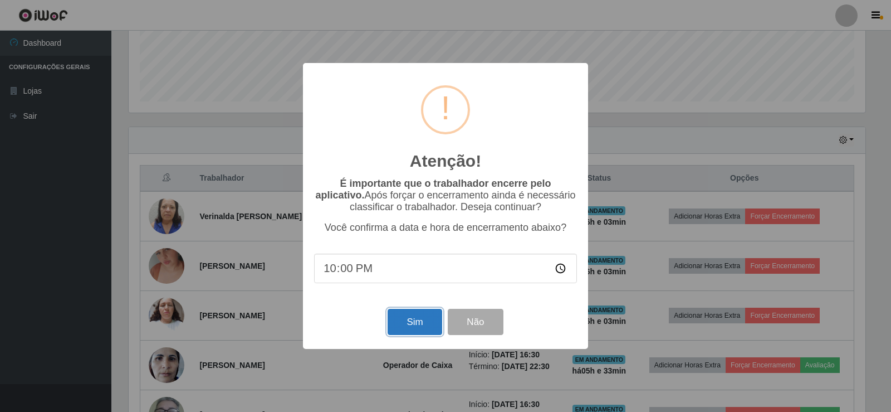
click at [419, 320] on button "Sim" at bounding box center [415, 322] width 54 height 26
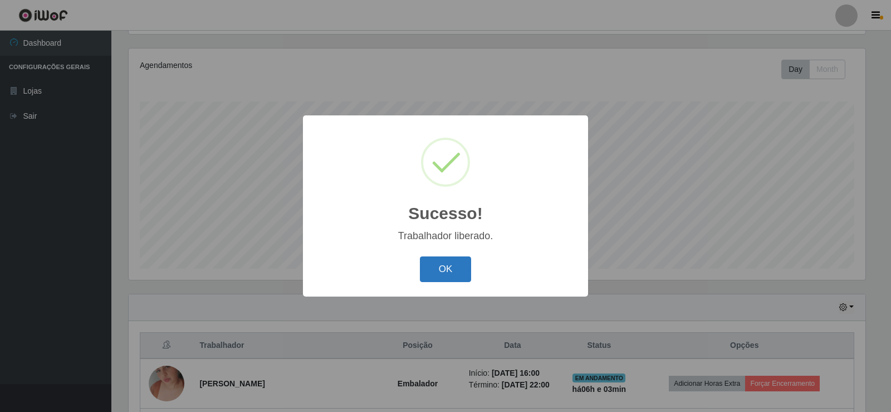
click at [462, 275] on button "OK" at bounding box center [446, 269] width 52 height 26
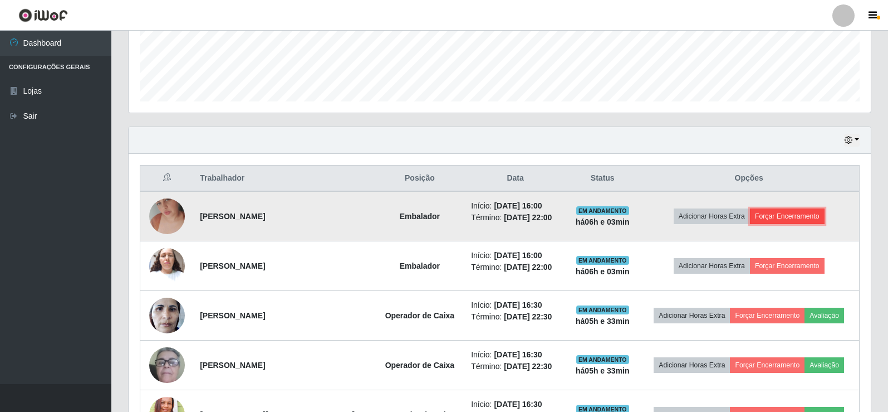
click at [778, 219] on button "Forçar Encerramento" at bounding box center [787, 216] width 75 height 16
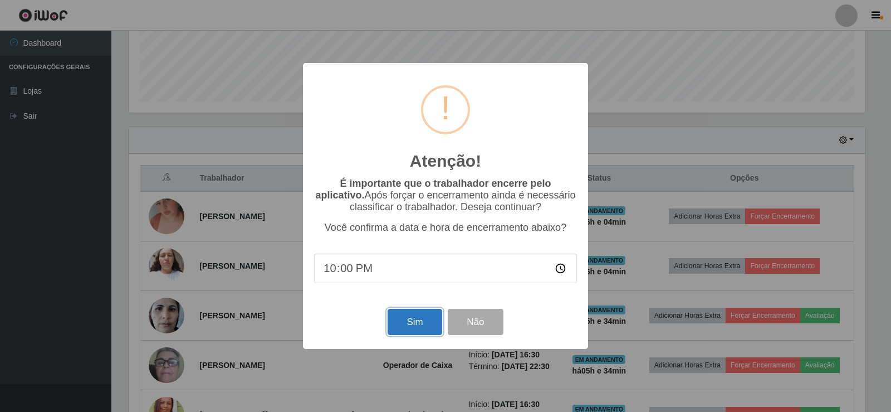
click at [423, 324] on button "Sim" at bounding box center [415, 322] width 54 height 26
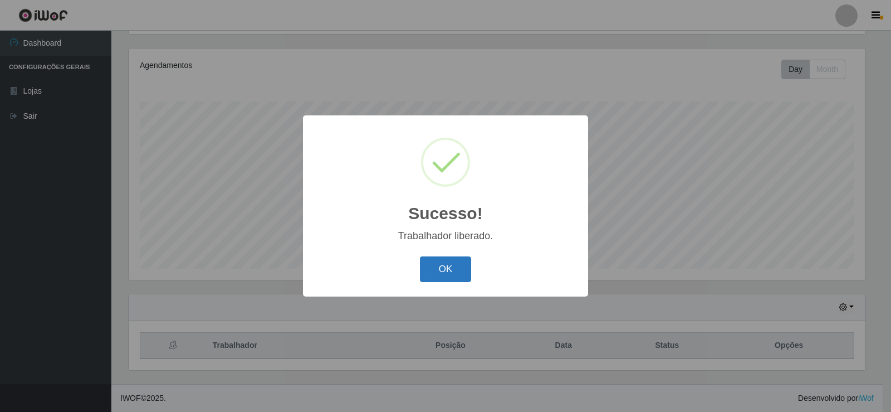
click at [435, 266] on button "OK" at bounding box center [446, 269] width 52 height 26
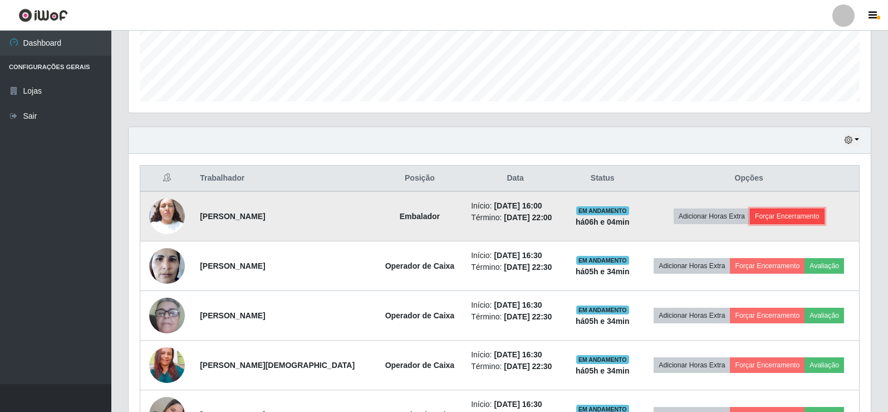
click at [769, 212] on button "Forçar Encerramento" at bounding box center [787, 216] width 75 height 16
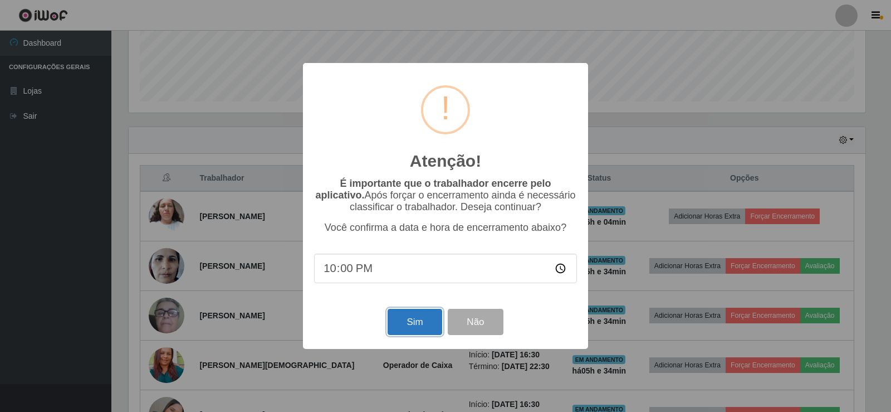
click at [406, 321] on button "Sim" at bounding box center [415, 322] width 54 height 26
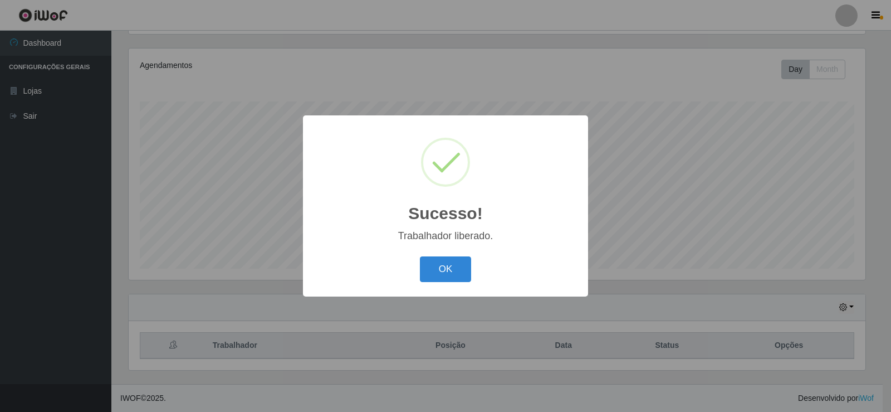
click at [442, 249] on div "Sucesso! × Trabalhador liberado. OK Cancel" at bounding box center [445, 205] width 285 height 180
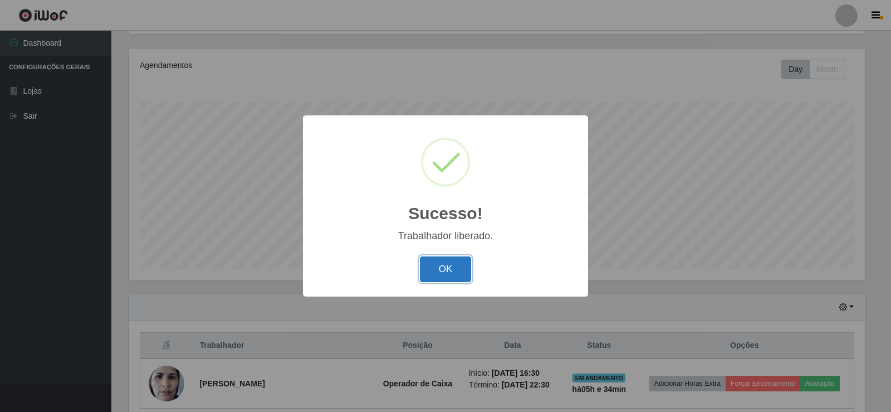
click at [443, 262] on button "OK" at bounding box center [446, 269] width 52 height 26
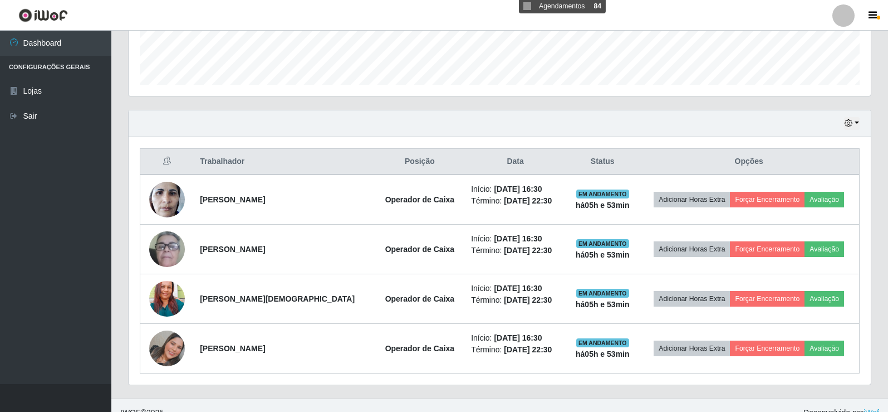
scroll to position [328, 0]
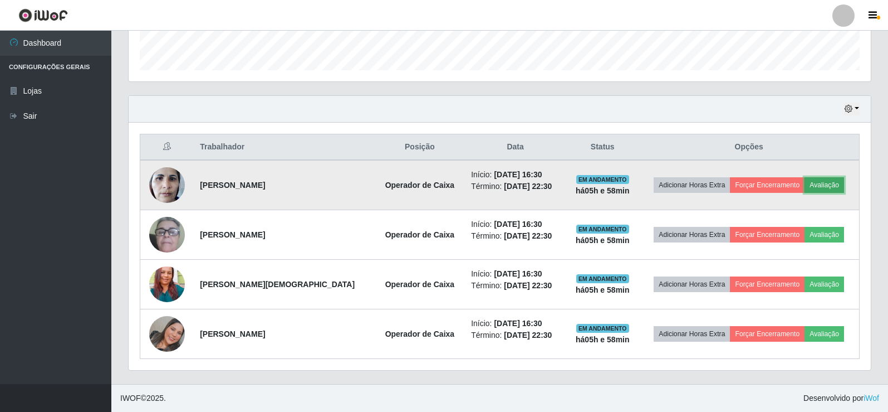
click at [819, 185] on button "Avaliação" at bounding box center [825, 185] width 40 height 16
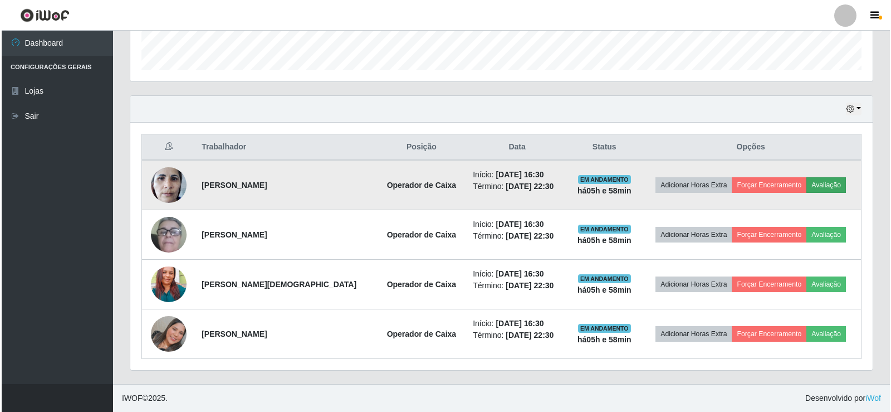
scroll to position [231, 737]
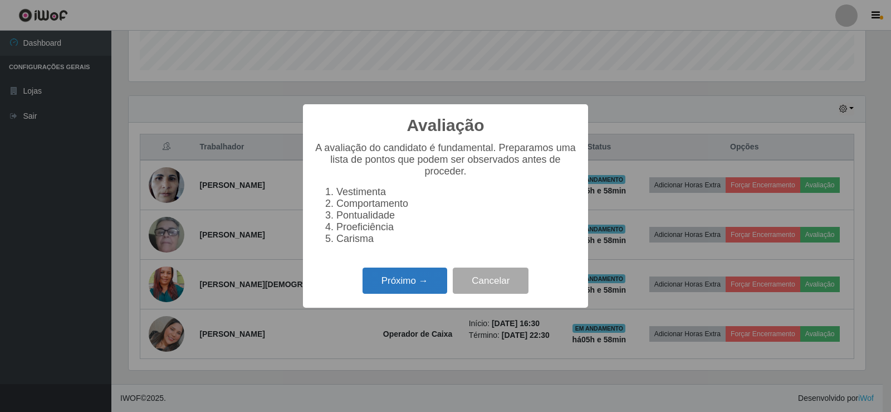
click at [402, 289] on button "Próximo →" at bounding box center [405, 280] width 85 height 26
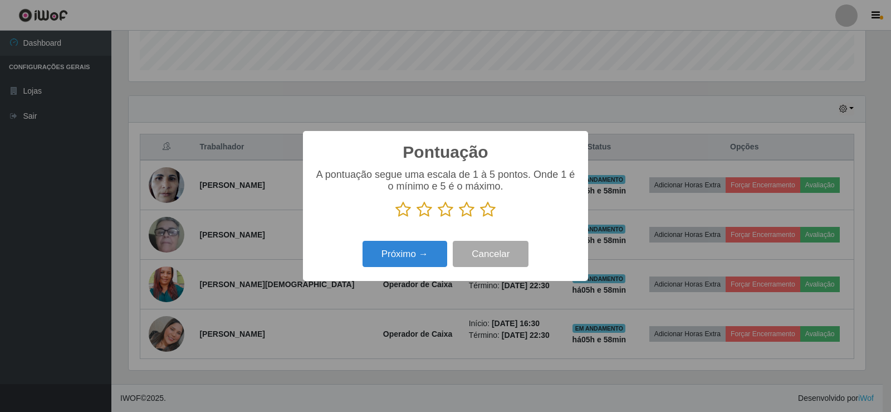
click at [483, 214] on icon at bounding box center [488, 209] width 16 height 17
click at [480, 218] on input "radio" at bounding box center [480, 218] width 0 height 0
click at [420, 246] on button "Próximo →" at bounding box center [405, 254] width 85 height 26
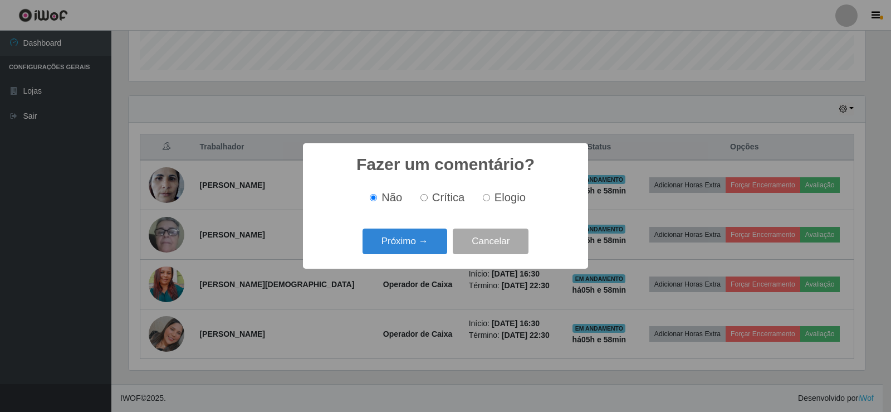
click at [420, 246] on button "Próximo →" at bounding box center [405, 241] width 85 height 26
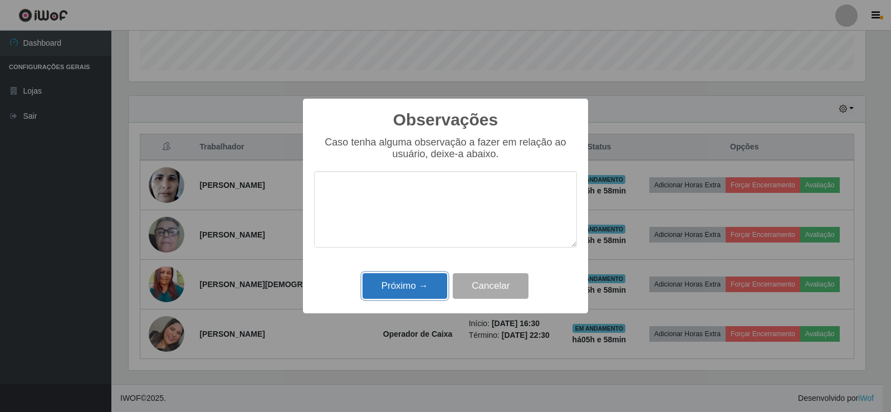
click at [417, 276] on button "Próximo →" at bounding box center [405, 286] width 85 height 26
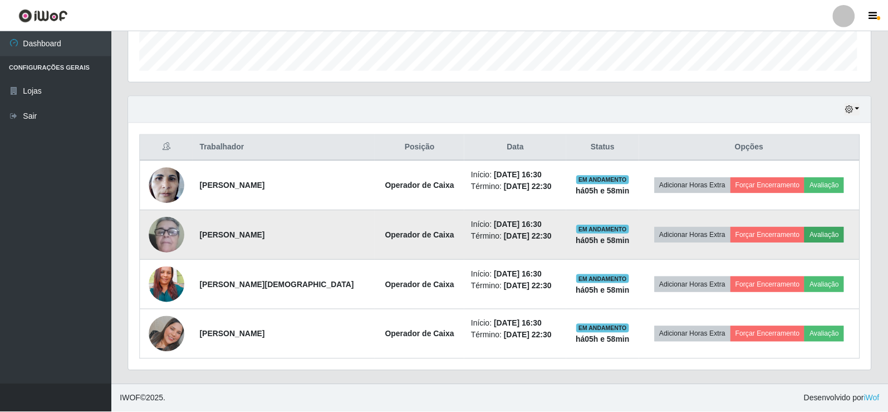
scroll to position [231, 742]
click at [831, 233] on button "Avaliação" at bounding box center [825, 235] width 40 height 16
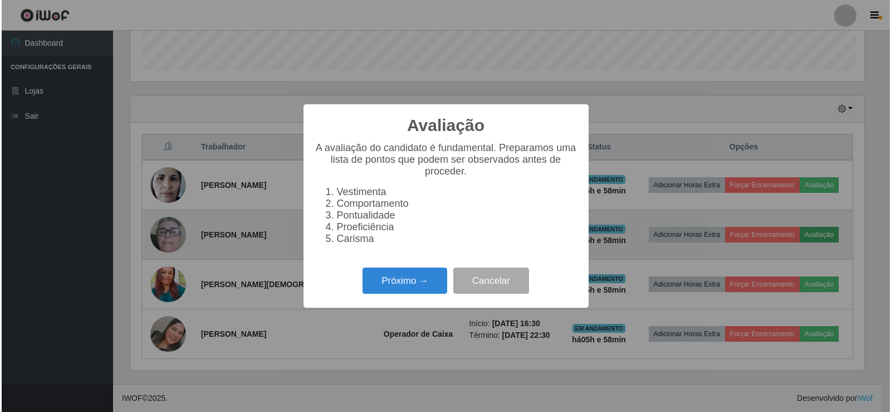
scroll to position [231, 737]
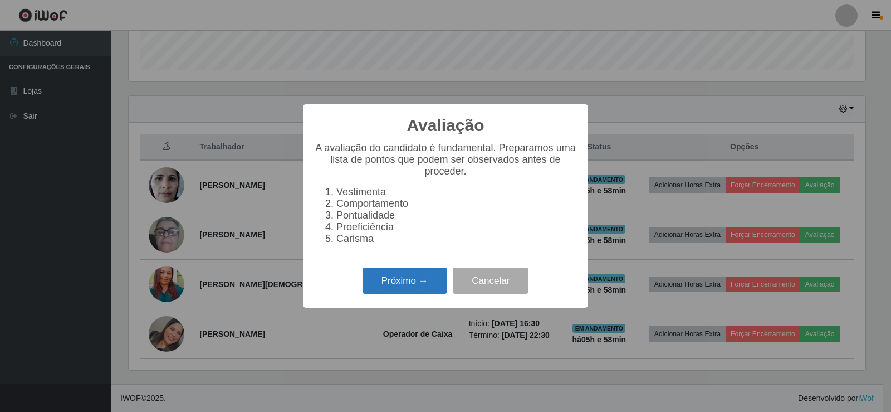
click at [411, 287] on button "Próximo →" at bounding box center [405, 280] width 85 height 26
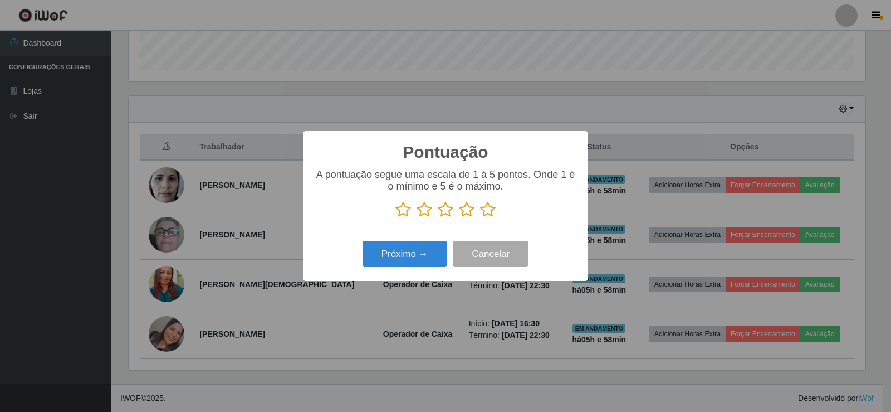
drag, startPoint x: 487, startPoint y: 211, endPoint x: 437, endPoint y: 235, distance: 55.1
click at [486, 211] on icon at bounding box center [488, 209] width 16 height 17
click at [480, 218] on input "radio" at bounding box center [480, 218] width 0 height 0
drag, startPoint x: 435, startPoint y: 240, endPoint x: 423, endPoint y: 257, distance: 21.2
click at [430, 246] on div "Próximo → Cancelar" at bounding box center [445, 254] width 263 height 32
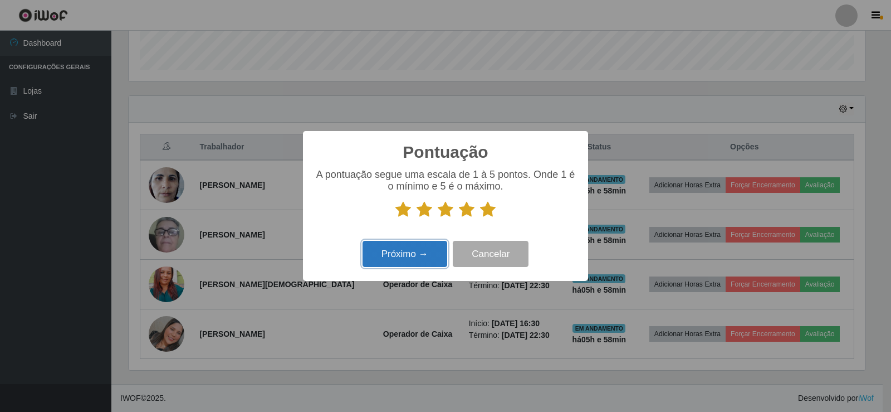
click at [423, 257] on button "Próximo →" at bounding box center [405, 254] width 85 height 26
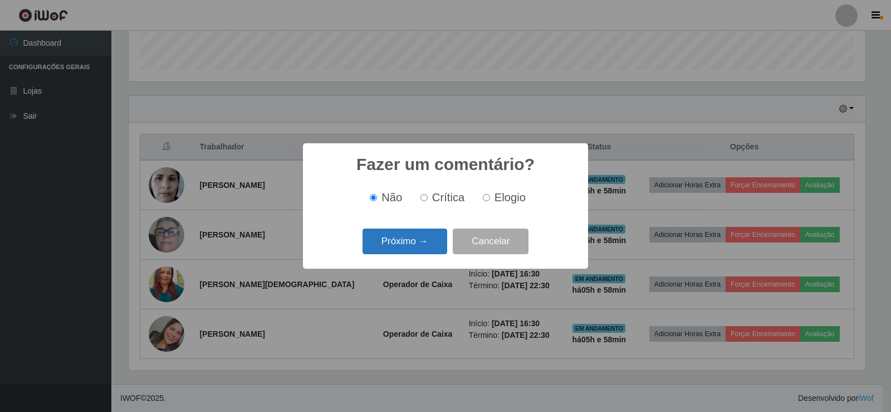
click at [424, 251] on button "Próximo →" at bounding box center [405, 241] width 85 height 26
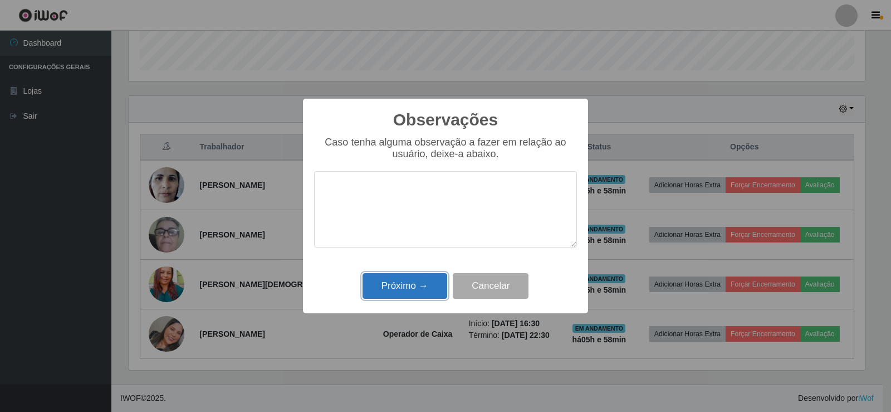
drag, startPoint x: 431, startPoint y: 280, endPoint x: 442, endPoint y: 282, distance: 12.0
click at [431, 282] on button "Próximo →" at bounding box center [405, 286] width 85 height 26
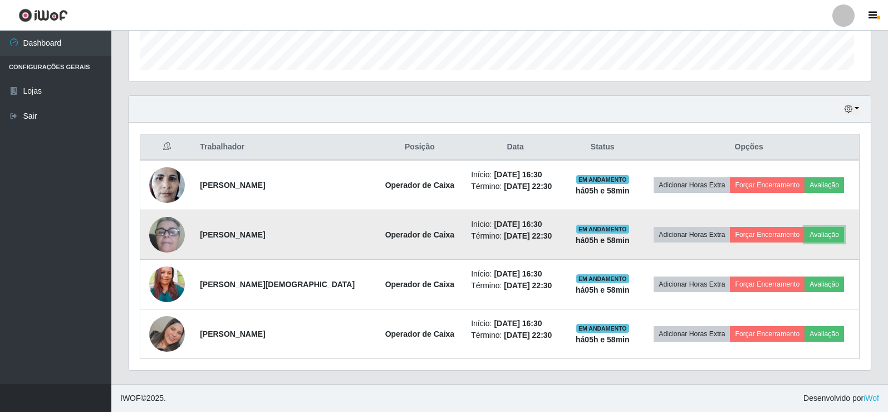
scroll to position [231, 742]
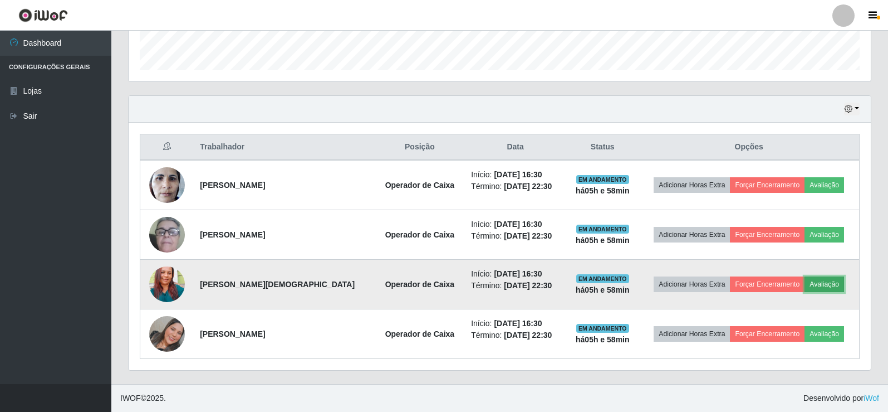
click at [829, 283] on button "Avaliação" at bounding box center [825, 284] width 40 height 16
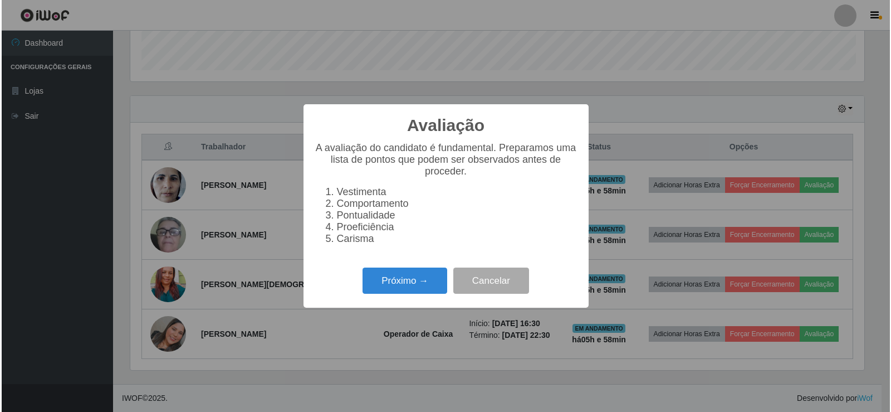
scroll to position [231, 737]
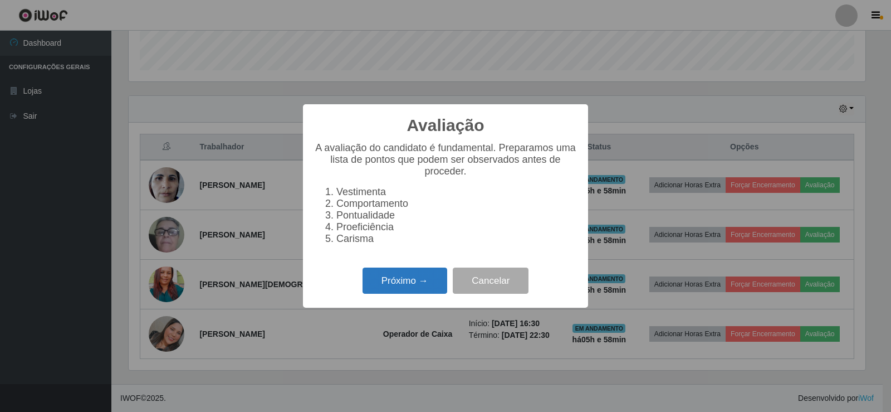
click at [418, 283] on button "Próximo →" at bounding box center [405, 280] width 85 height 26
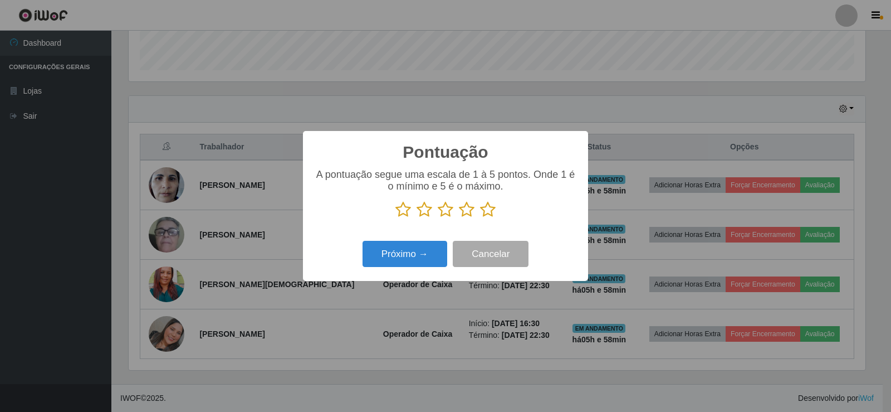
scroll to position [556783, 556277]
click at [486, 211] on icon at bounding box center [488, 209] width 16 height 17
click at [480, 218] on input "radio" at bounding box center [480, 218] width 0 height 0
click at [426, 248] on button "Próximo →" at bounding box center [405, 254] width 85 height 26
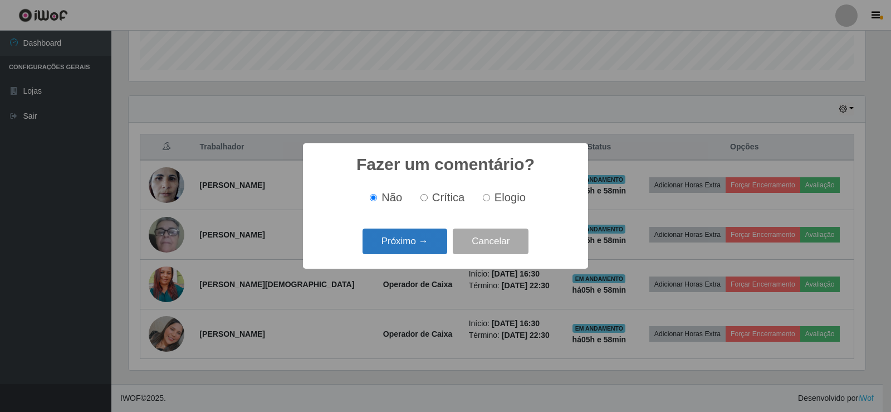
click at [424, 251] on button "Próximo →" at bounding box center [405, 241] width 85 height 26
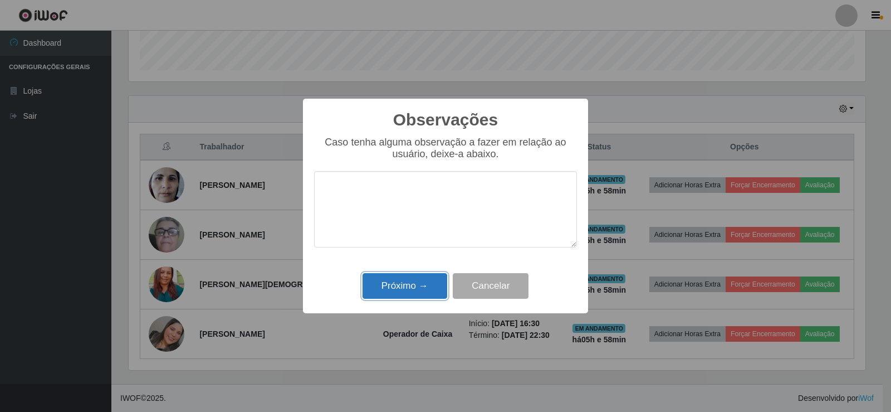
click at [431, 286] on button "Próximo →" at bounding box center [405, 286] width 85 height 26
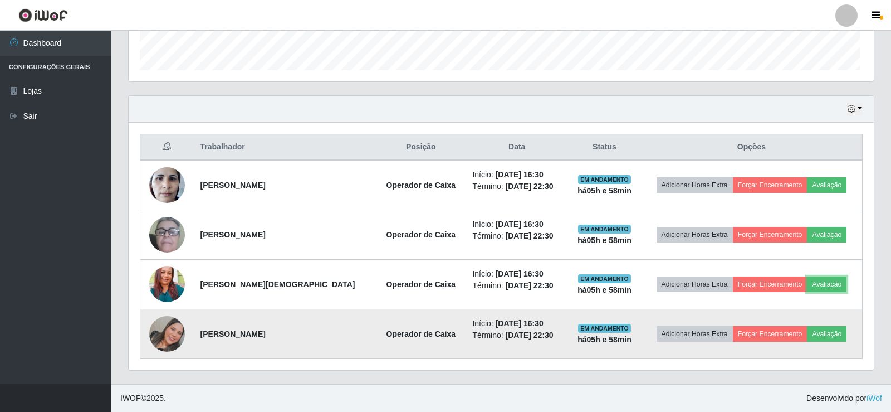
scroll to position [231, 742]
click at [818, 329] on button "Avaliação" at bounding box center [825, 334] width 40 height 16
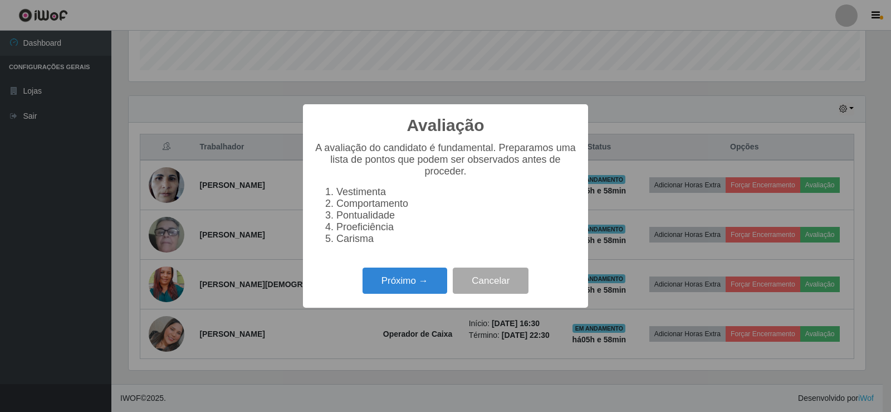
scroll to position [231, 737]
click at [415, 274] on button "Próximo →" at bounding box center [405, 280] width 85 height 26
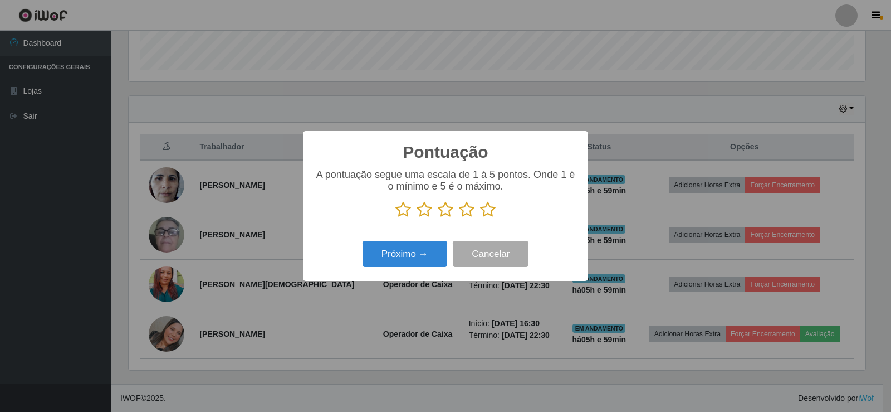
drag, startPoint x: 492, startPoint y: 207, endPoint x: 457, endPoint y: 228, distance: 41.0
click at [491, 207] on icon at bounding box center [488, 209] width 16 height 17
click at [480, 218] on input "radio" at bounding box center [480, 218] width 0 height 0
click at [409, 251] on button "Próximo →" at bounding box center [405, 254] width 85 height 26
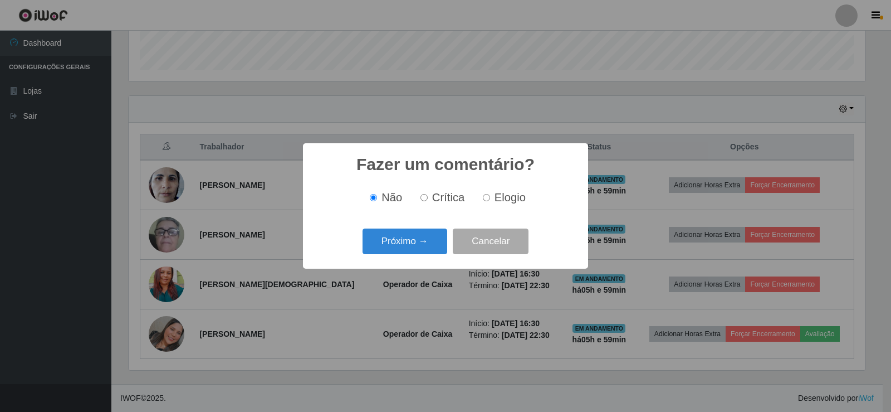
click at [409, 251] on button "Próximo →" at bounding box center [405, 241] width 85 height 26
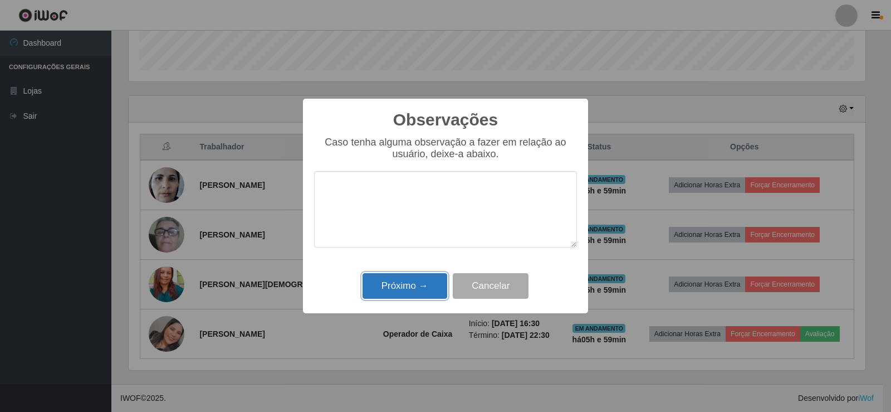
click at [431, 295] on button "Próximo →" at bounding box center [405, 286] width 85 height 26
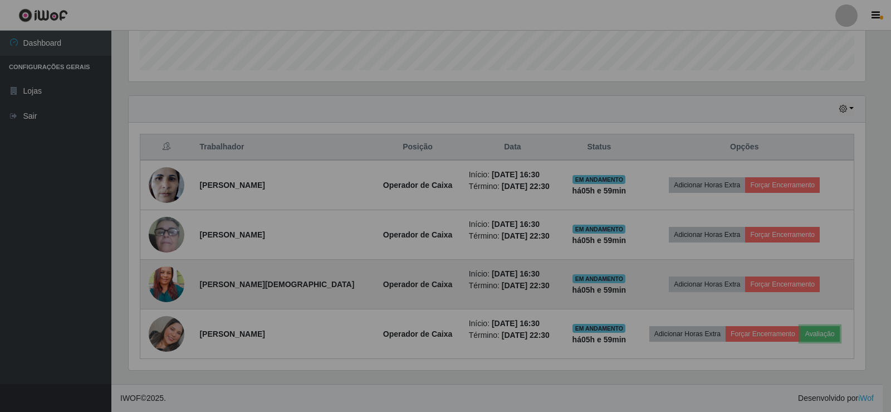
scroll to position [231, 742]
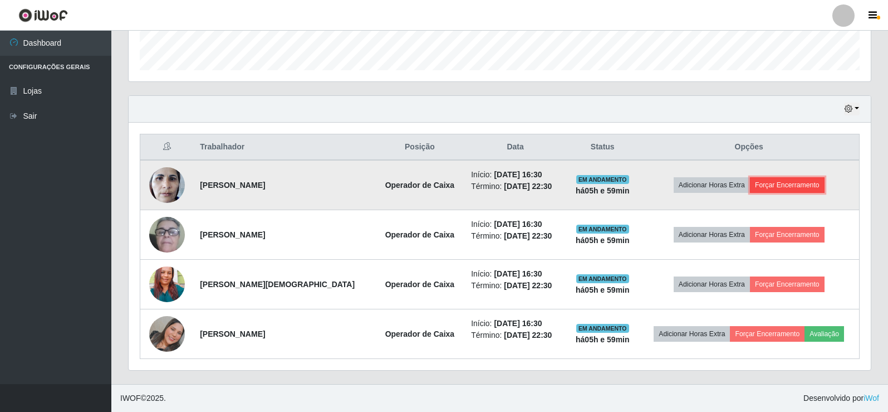
click at [788, 190] on button "Forçar Encerramento" at bounding box center [787, 185] width 75 height 16
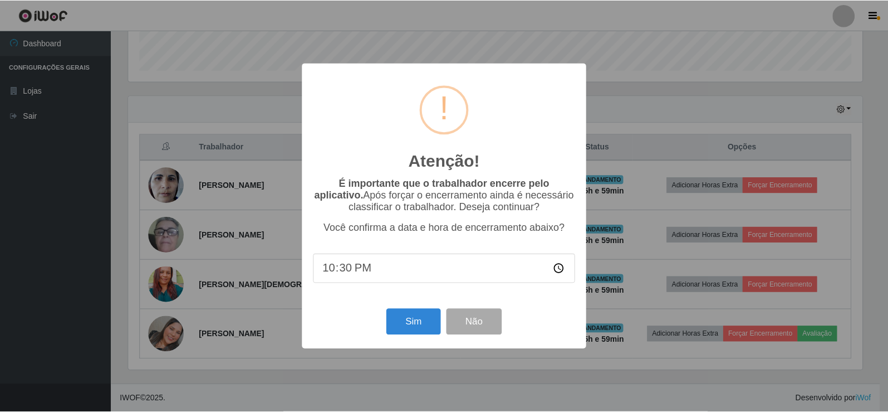
scroll to position [231, 737]
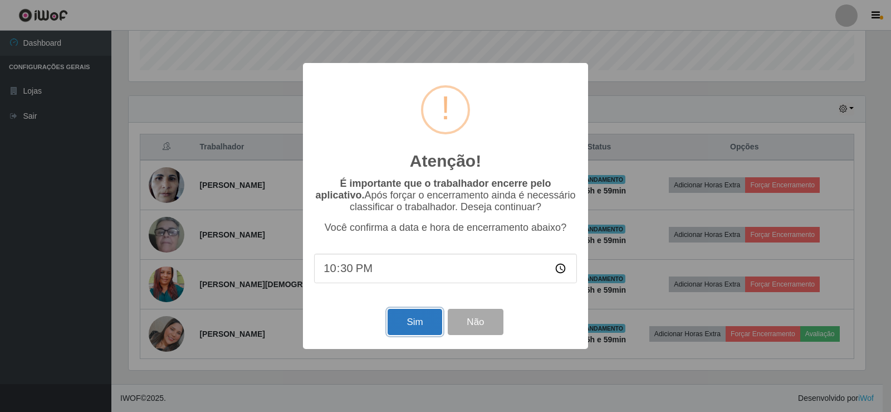
click at [417, 323] on button "Sim" at bounding box center [415, 322] width 54 height 26
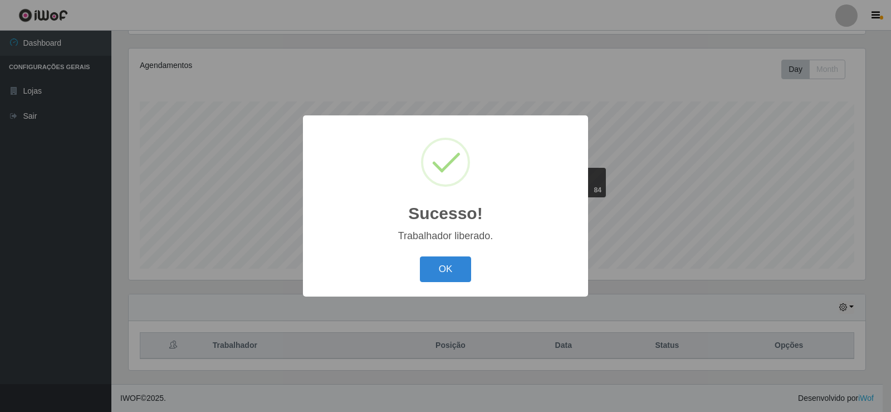
click at [452, 270] on button "OK" at bounding box center [446, 269] width 52 height 26
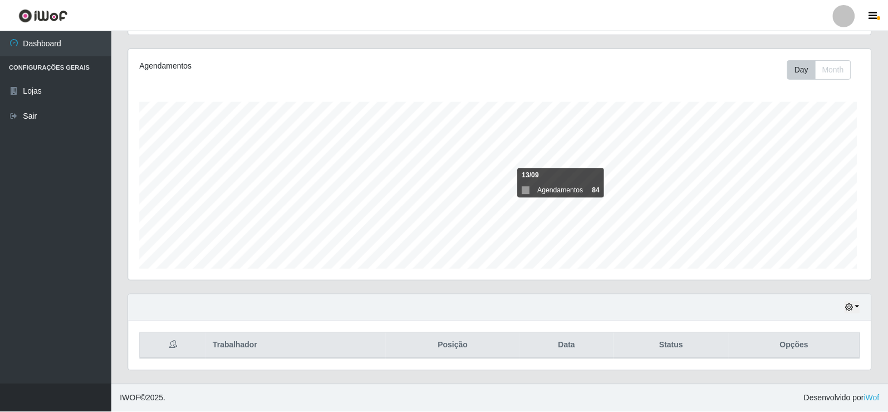
scroll to position [231, 742]
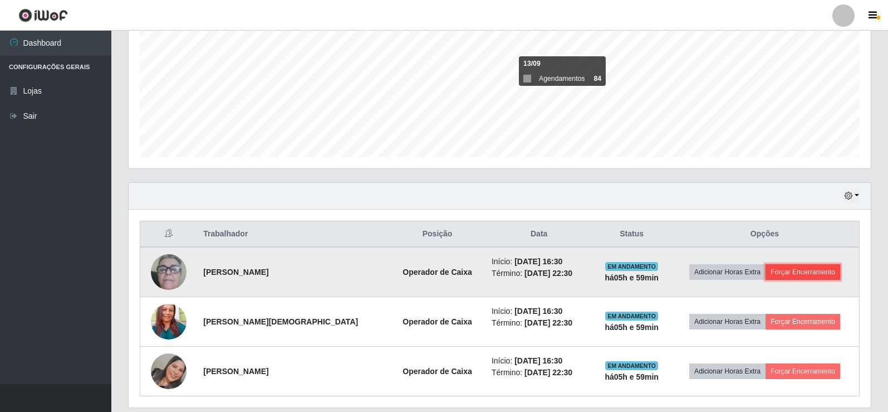
click at [804, 270] on button "Forçar Encerramento" at bounding box center [803, 272] width 75 height 16
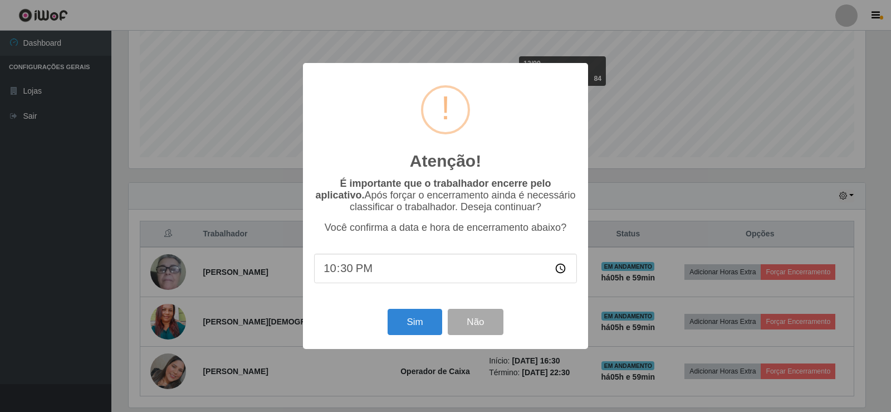
click at [419, 307] on div "Atenção! × É importante que o trabalhador encerre pelo aplicativo. Após forçar …" at bounding box center [445, 206] width 285 height 286
click at [418, 316] on button "Sim" at bounding box center [415, 322] width 54 height 26
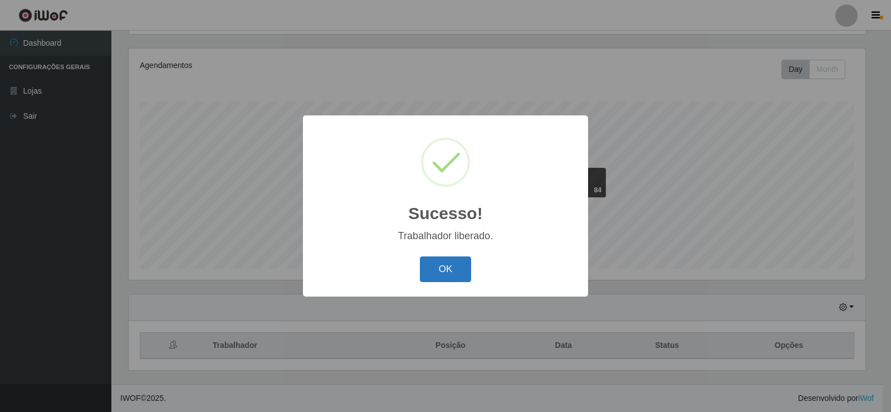
click at [427, 273] on button "OK" at bounding box center [446, 269] width 52 height 26
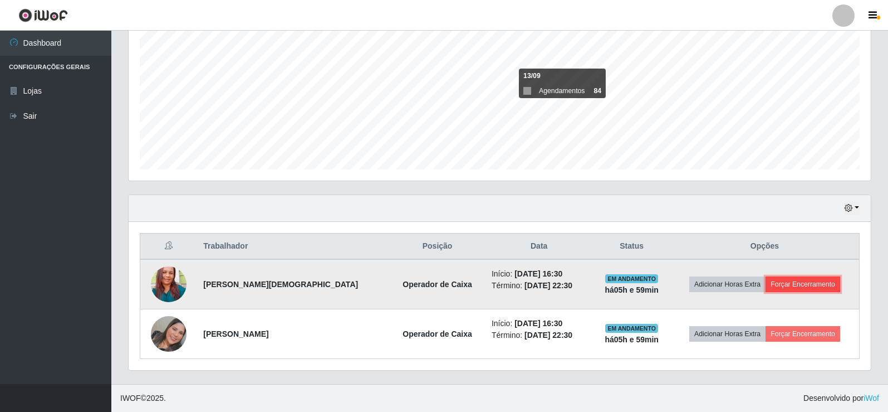
click at [795, 286] on button "Forçar Encerramento" at bounding box center [803, 284] width 75 height 16
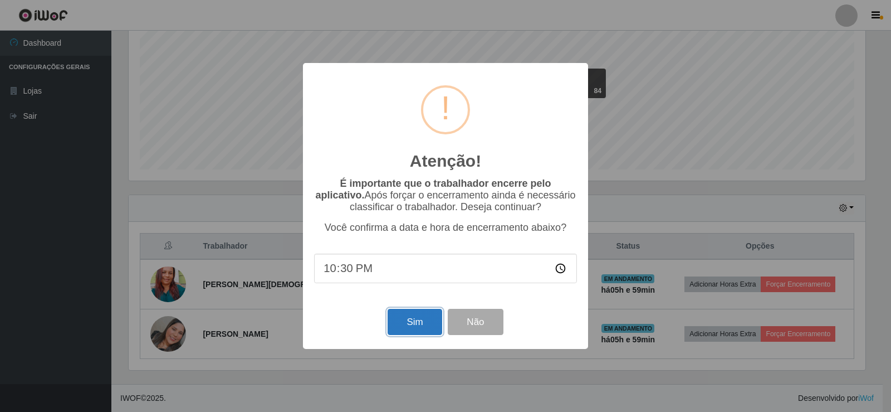
click at [431, 324] on button "Sim" at bounding box center [415, 322] width 54 height 26
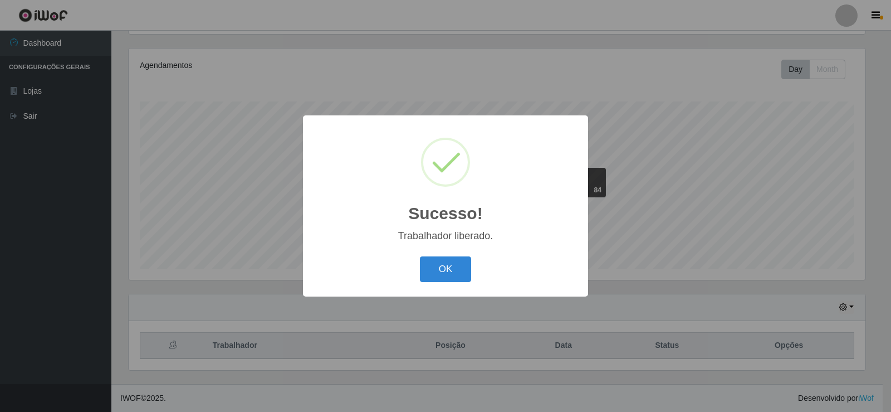
drag, startPoint x: 481, startPoint y: 277, endPoint x: 468, endPoint y: 269, distance: 14.5
click at [478, 275] on div "OK Cancel" at bounding box center [445, 269] width 263 height 32
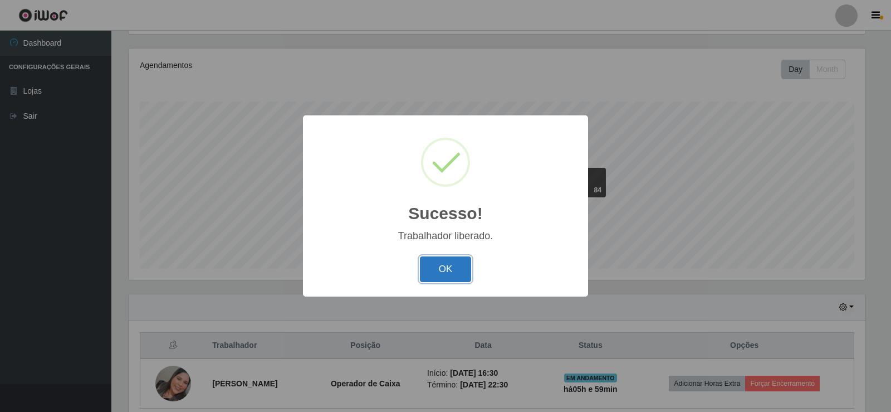
click at [468, 268] on button "OK" at bounding box center [446, 269] width 52 height 26
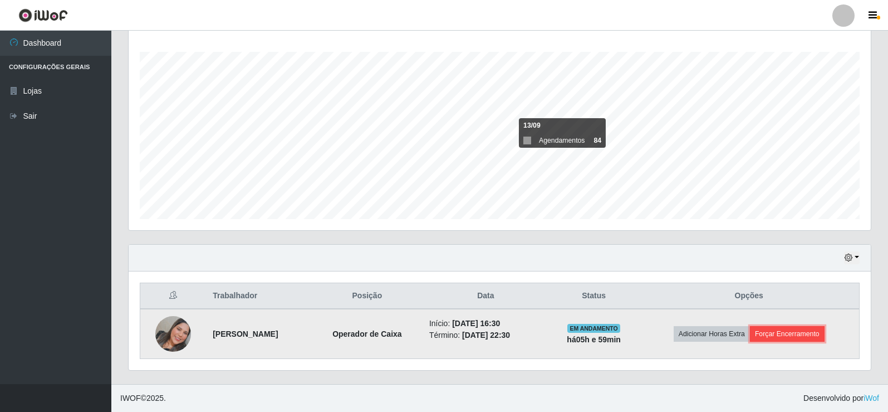
click at [821, 334] on button "Forçar Encerramento" at bounding box center [787, 334] width 75 height 16
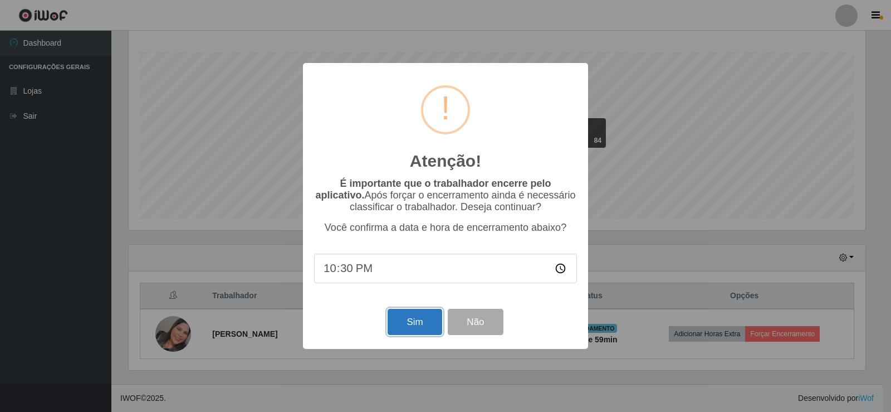
click at [407, 320] on button "Sim" at bounding box center [415, 322] width 54 height 26
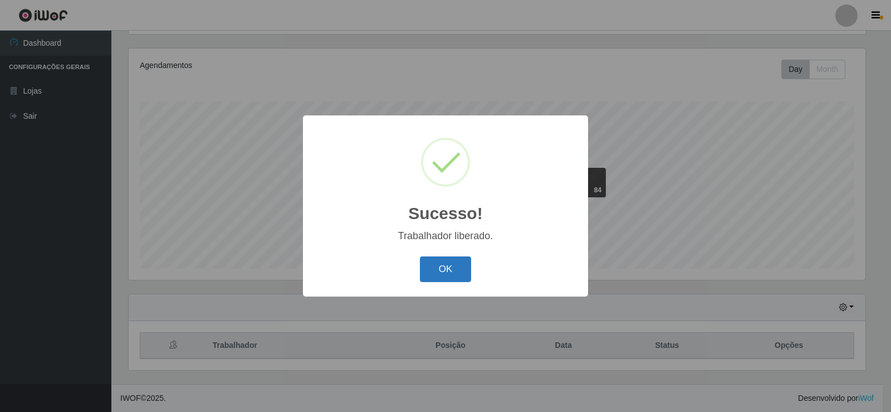
click at [465, 273] on button "OK" at bounding box center [446, 269] width 52 height 26
